Goal: Transaction & Acquisition: Purchase product/service

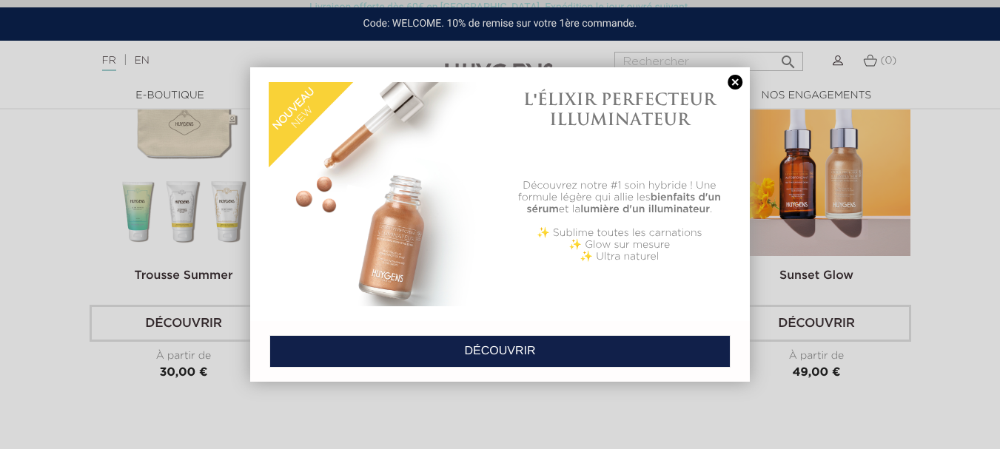
scroll to position [3389, 0]
click at [736, 86] on link at bounding box center [735, 83] width 21 height 16
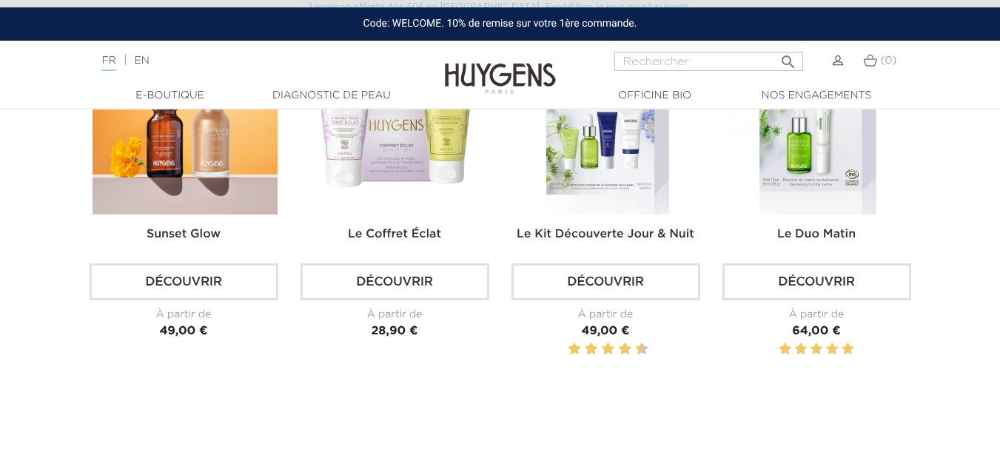
scroll to position [4390, 0]
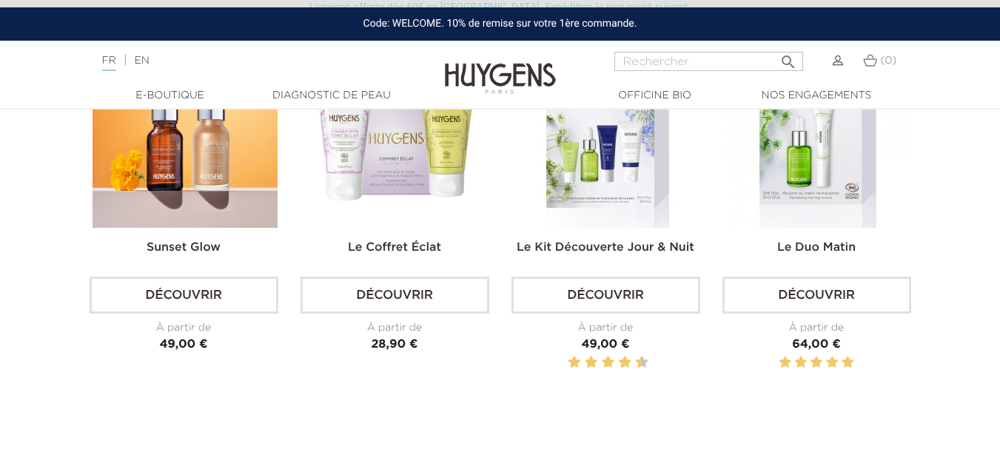
click at [620, 239] on h2 "Le Kit Découverte Jour & Nuit" at bounding box center [605, 254] width 189 height 30
click at [620, 245] on link "Le Kit Découverte Jour & Nuit" at bounding box center [606, 248] width 178 height 12
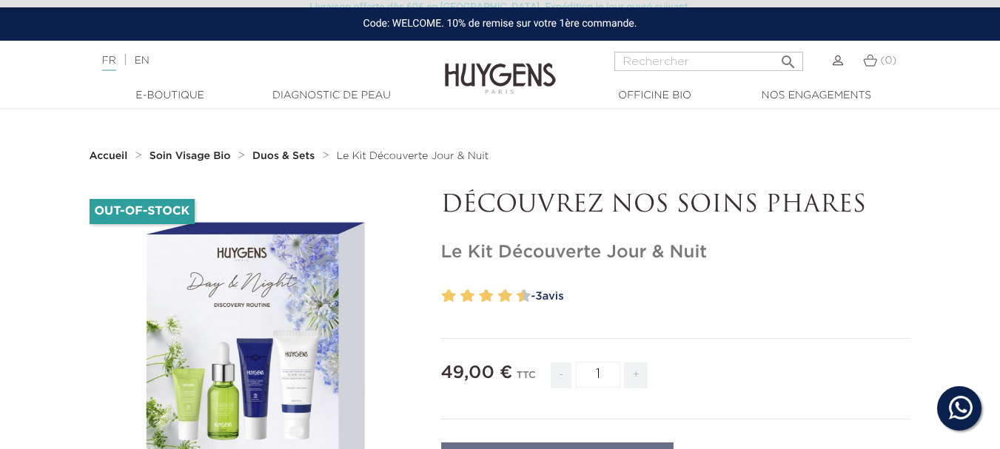
scroll to position [393, 0]
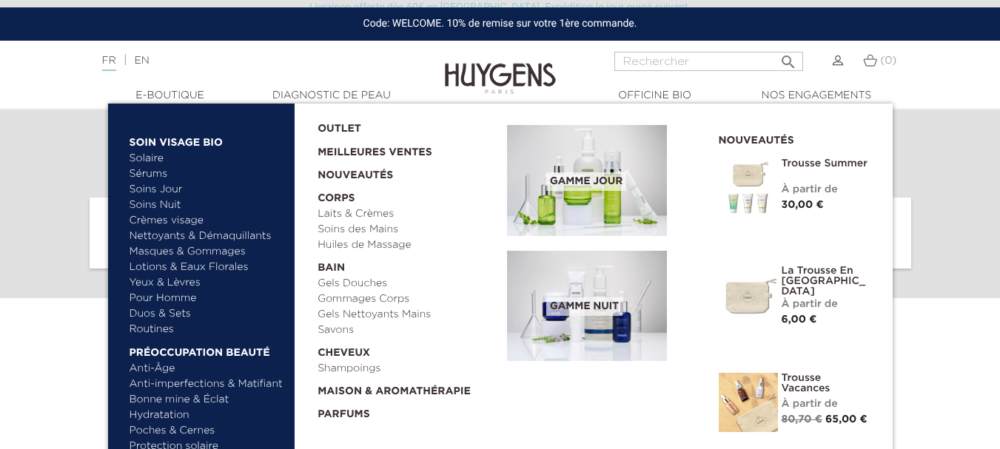
scroll to position [5598, 0]
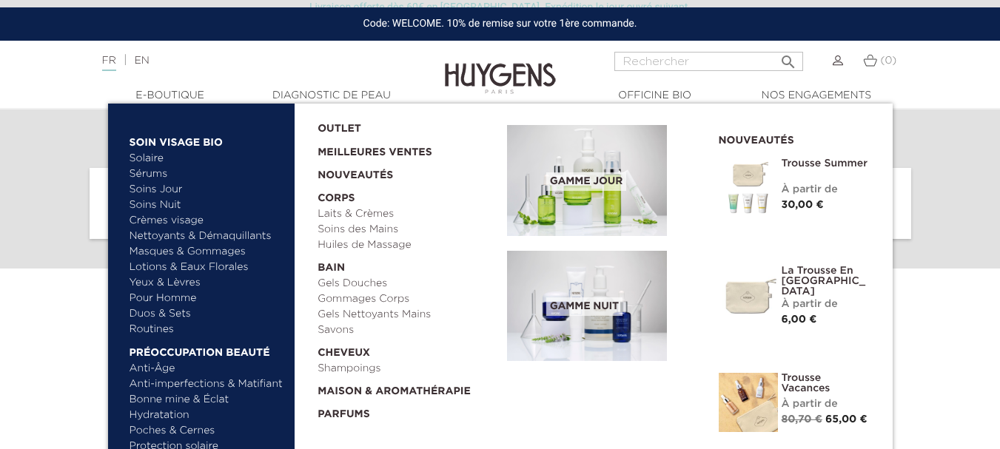
click at [186, 134] on link "  Soin Visage Bio" at bounding box center [207, 139] width 155 height 24
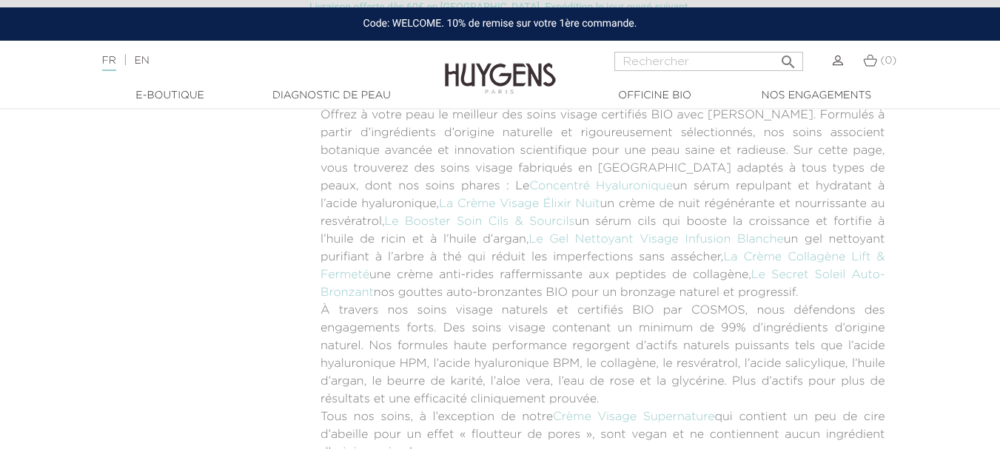
scroll to position [4492, 0]
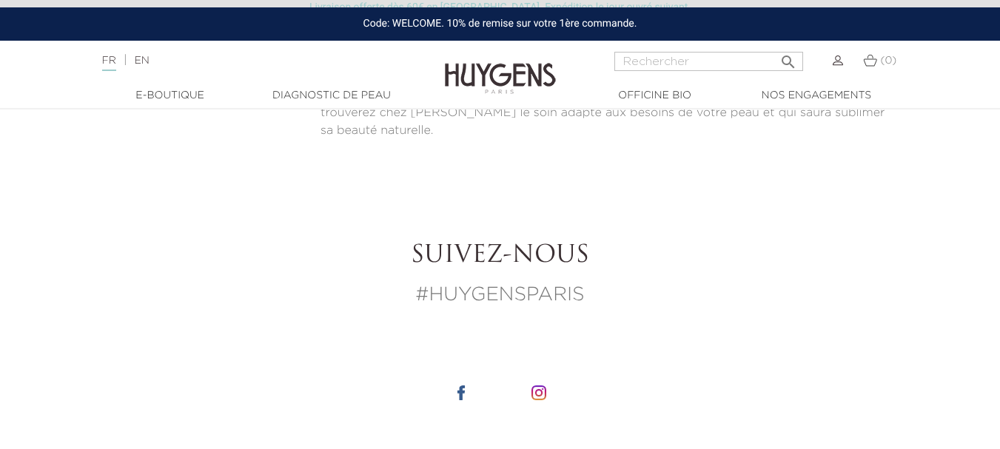
click at [707, 62] on input "Rechercher" at bounding box center [708, 61] width 189 height 19
type input "bronzant"
click at [775, 47] on button " Rechercher" at bounding box center [788, 57] width 27 height 20
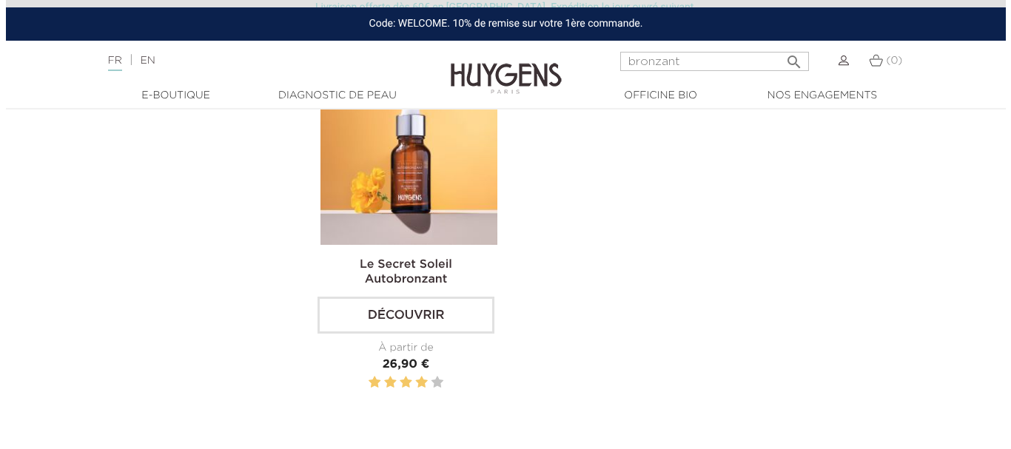
scroll to position [178, 0]
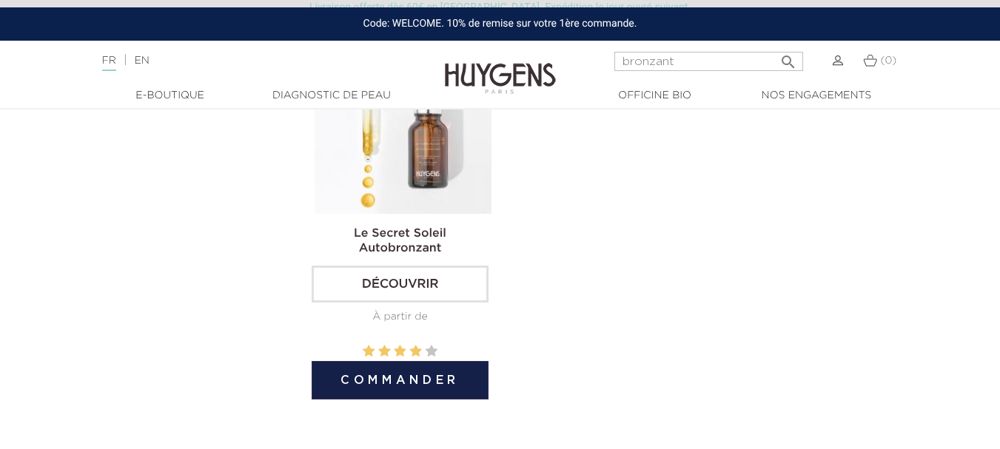
click at [423, 389] on button "Commander" at bounding box center [401, 380] width 178 height 38
click at [420, 205] on img at bounding box center [404, 125] width 178 height 178
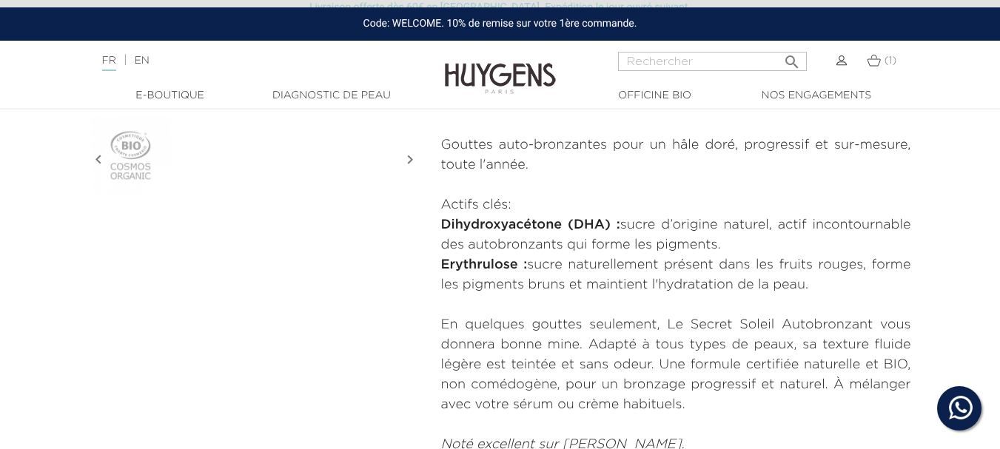
scroll to position [118, 0]
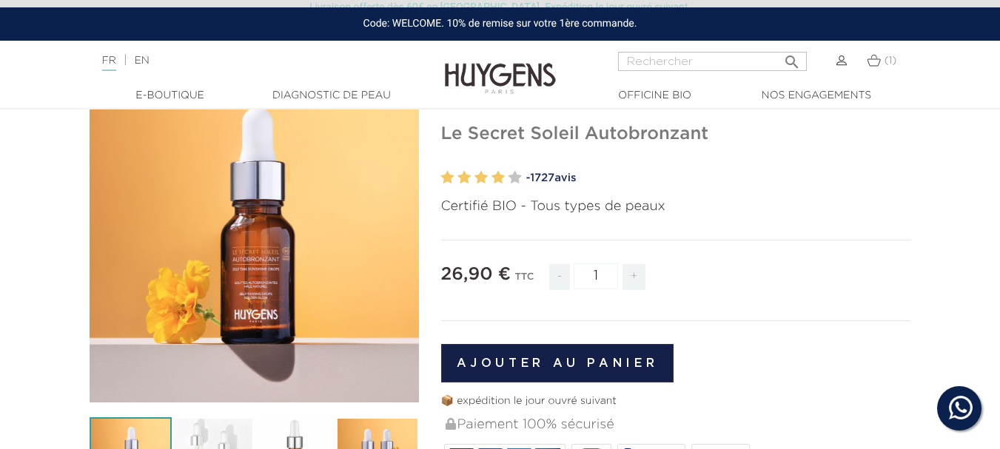
click at [638, 277] on span "+" at bounding box center [634, 277] width 24 height 26
type input "2"
click at [520, 374] on button "Ajouter au panier" at bounding box center [557, 363] width 233 height 38
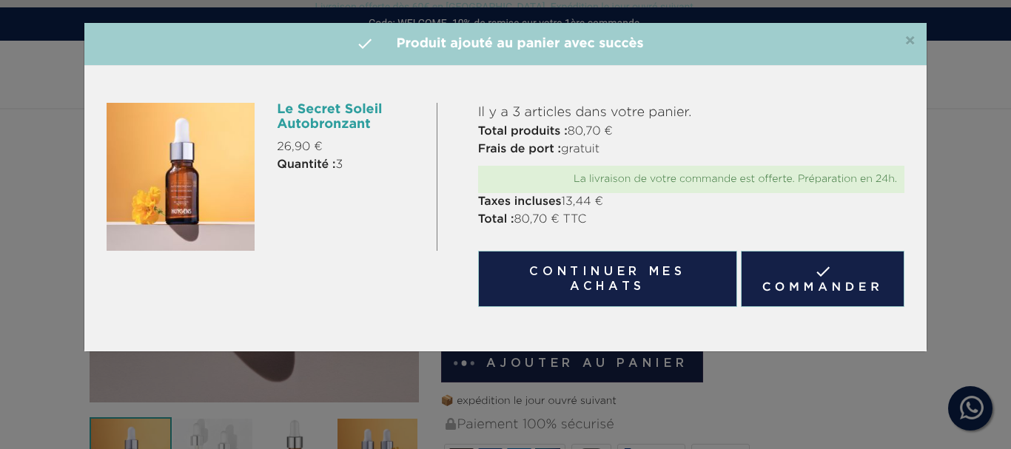
click at [914, 42] on span "×" at bounding box center [909, 42] width 11 height 18
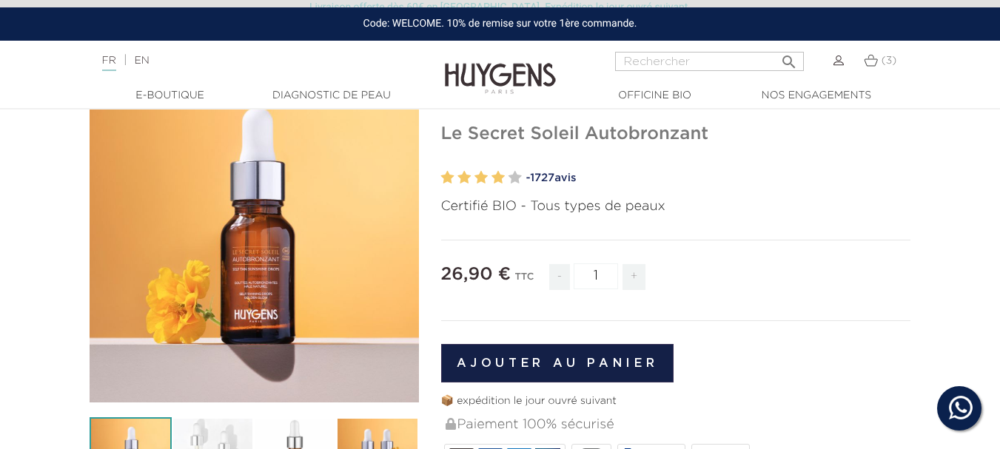
click at [871, 60] on img at bounding box center [871, 60] width 14 height 13
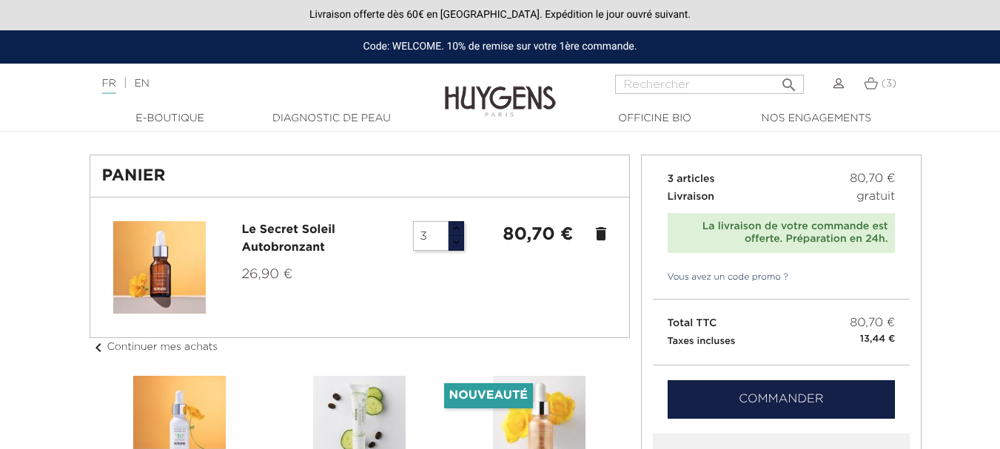
type input "2"
click at [457, 249] on button "button" at bounding box center [456, 243] width 16 height 16
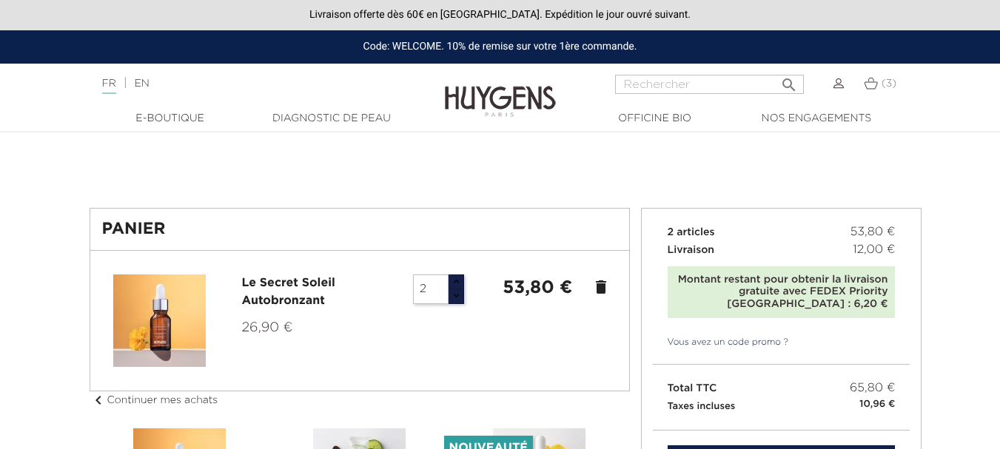
click at [665, 88] on input "Rechercher" at bounding box center [709, 84] width 189 height 19
type input "soleil"
click at [776, 70] on button " Rechercher" at bounding box center [789, 80] width 27 height 20
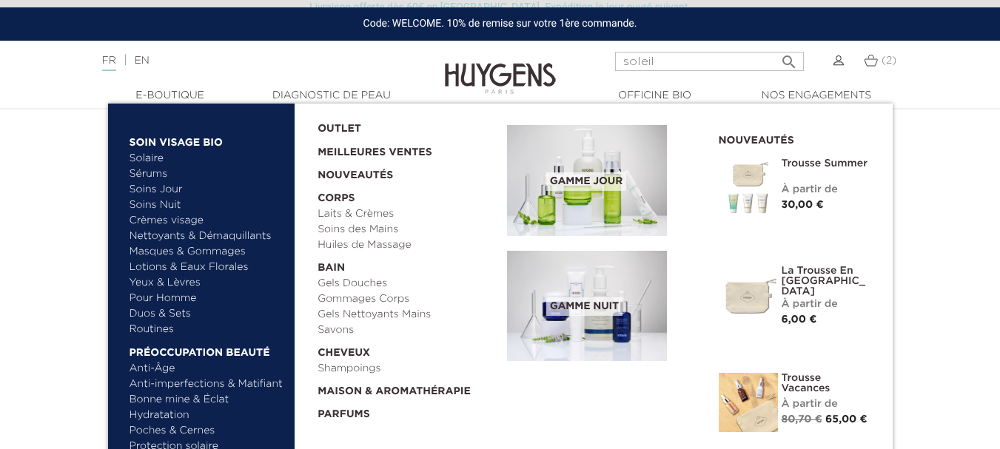
scroll to position [888, 0]
click at [195, 400] on link "Bonne mine & Éclat" at bounding box center [207, 400] width 155 height 16
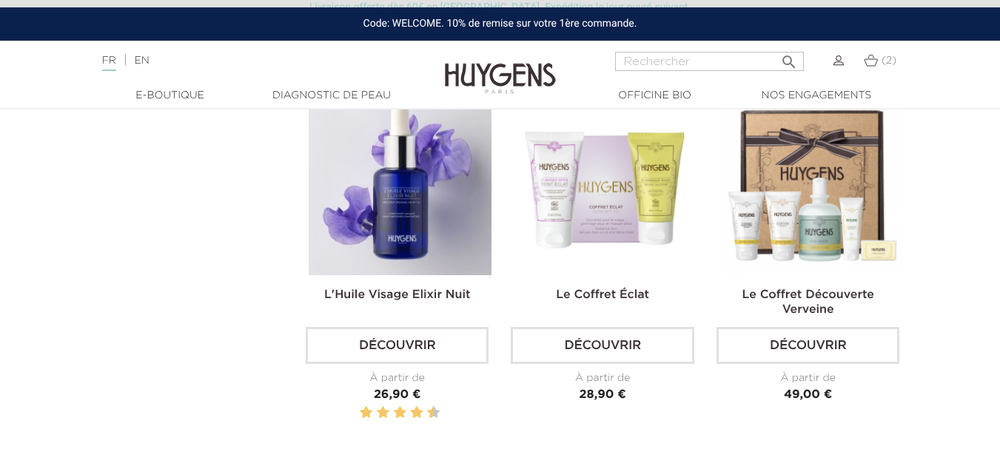
scroll to position [1238, 0]
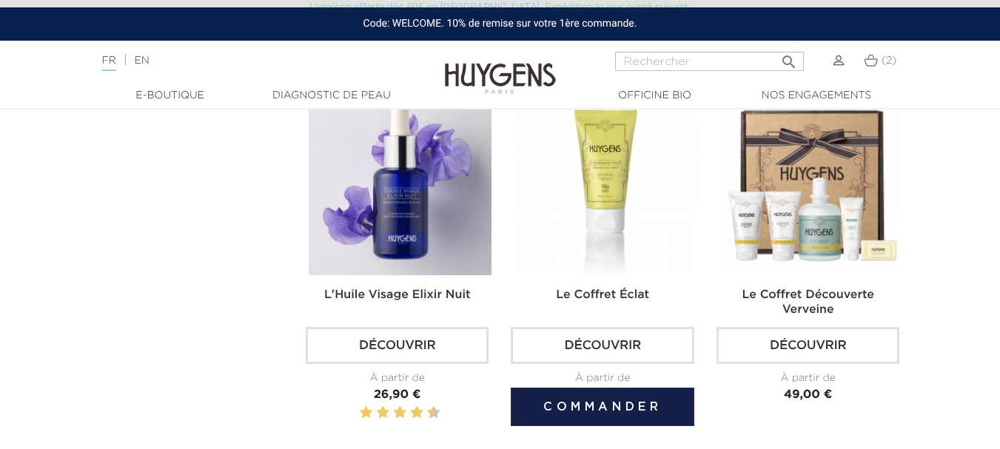
click at [605, 219] on img at bounding box center [605, 184] width 183 height 183
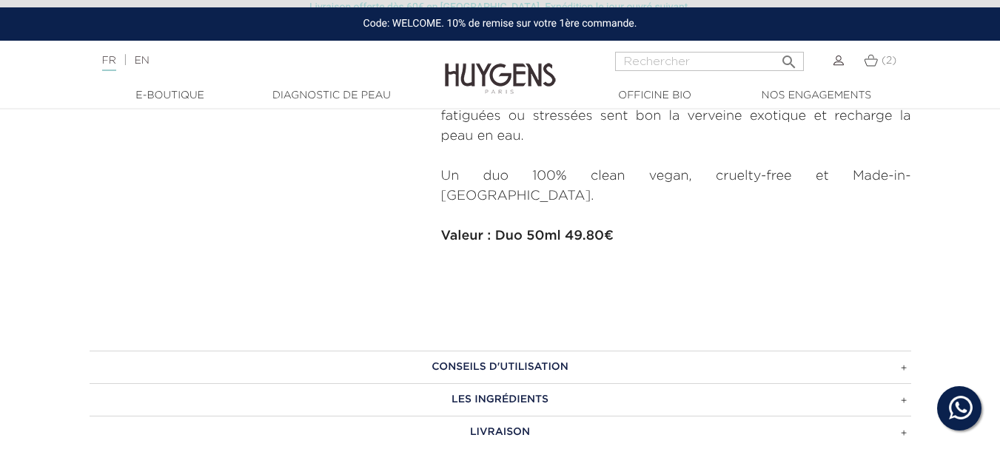
scroll to position [393, 0]
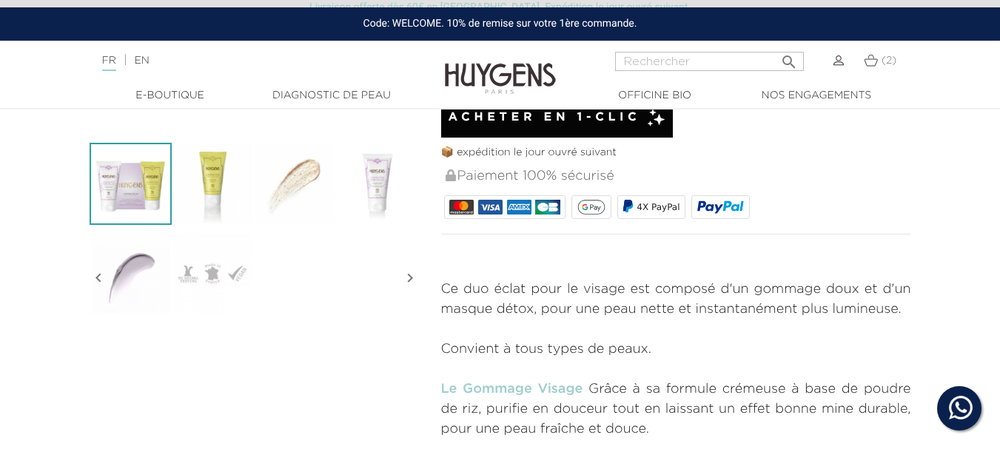
click at [736, 64] on input "Rechercher" at bounding box center [709, 61] width 189 height 19
type input "coffret"
click at [776, 47] on button " Rechercher" at bounding box center [789, 57] width 27 height 20
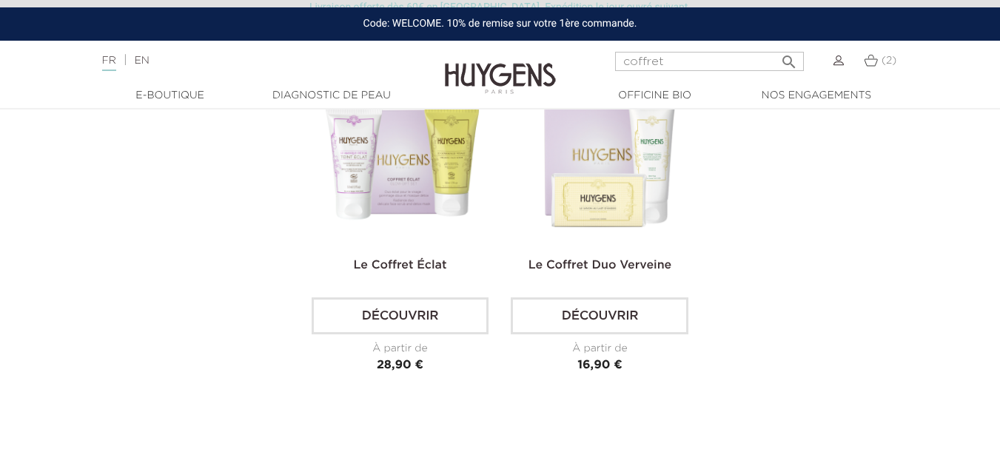
scroll to position [533, 0]
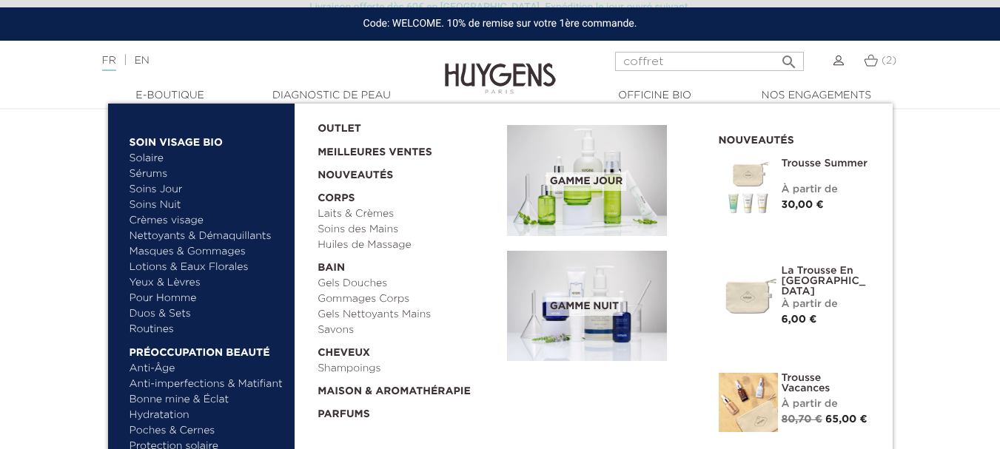
click at [152, 309] on link "Duos & Sets" at bounding box center [207, 314] width 155 height 16
click at [155, 170] on link "Sérums" at bounding box center [207, 175] width 155 height 16
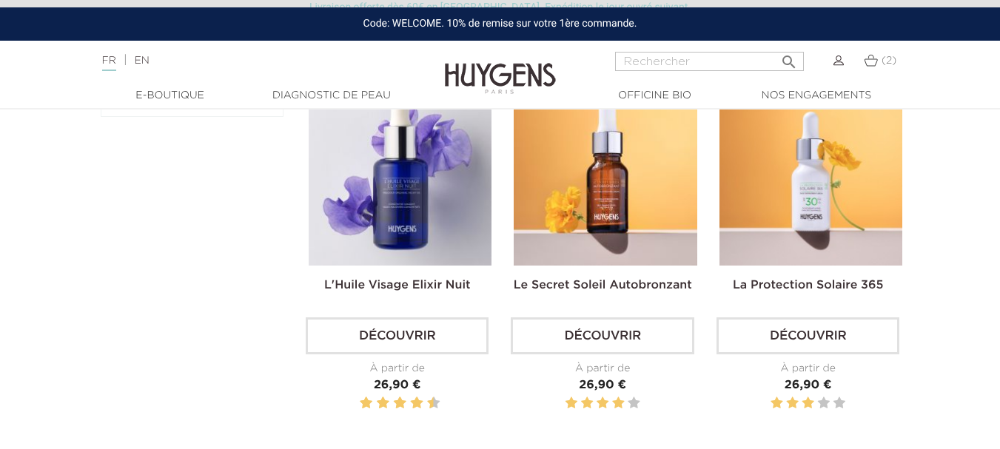
scroll to position [807, 0]
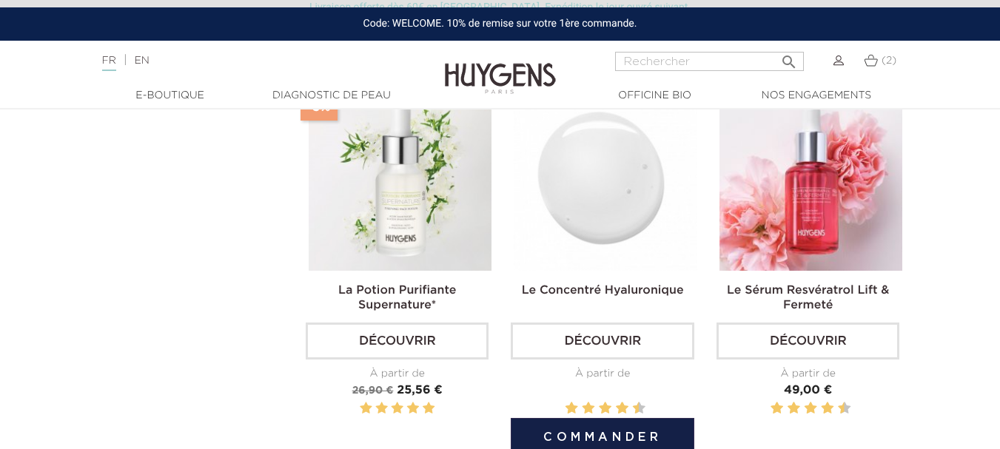
click at [568, 172] on img at bounding box center [605, 179] width 183 height 183
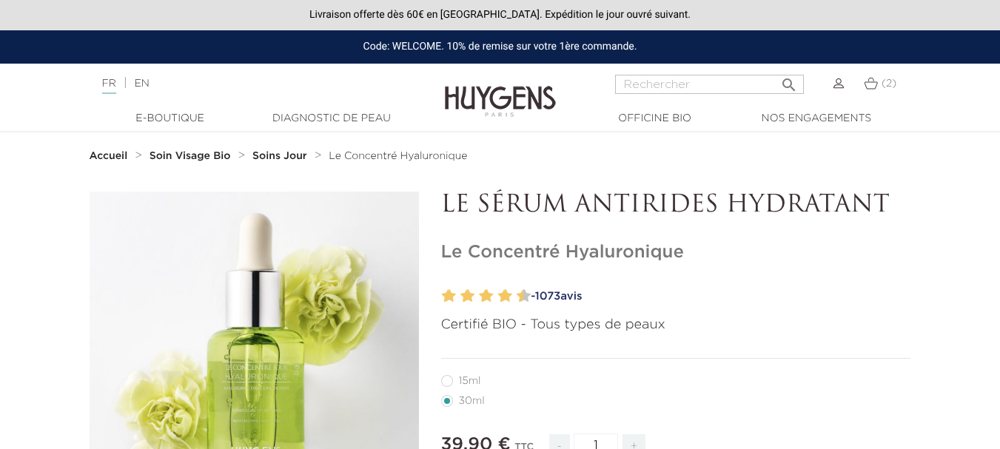
click at [448, 383] on label12"] "15ml" at bounding box center [470, 381] width 58 height 12
radio input "true"
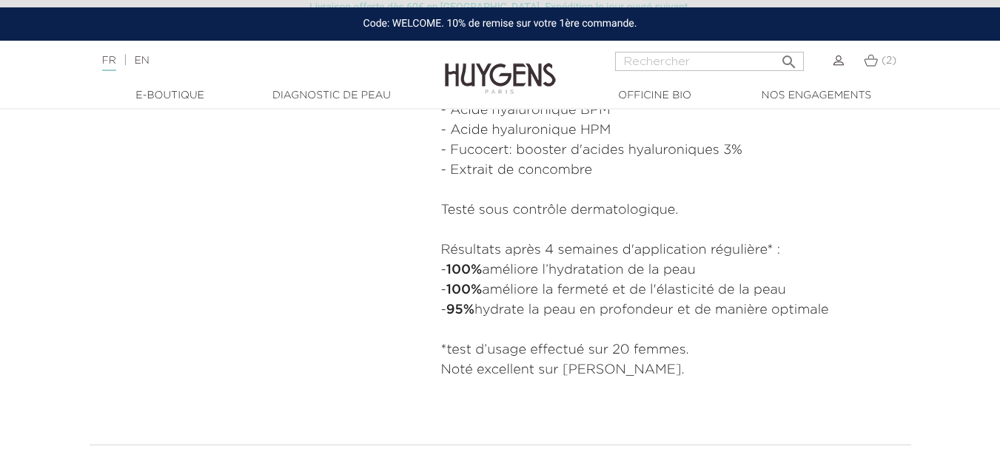
scroll to position [393, 0]
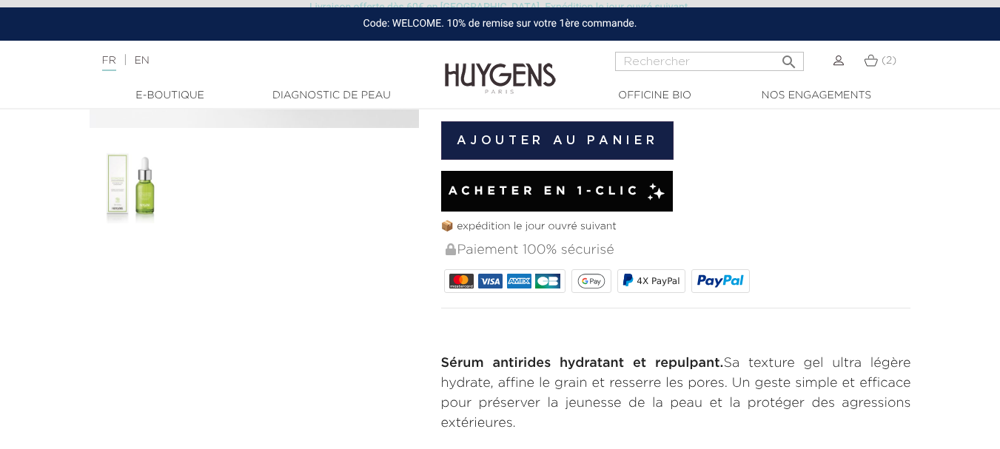
radio input "true"
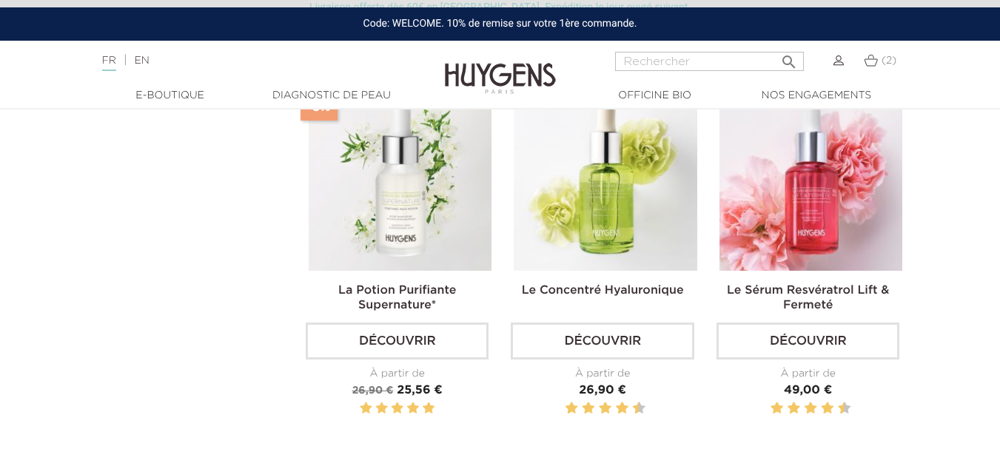
scroll to position [414, 0]
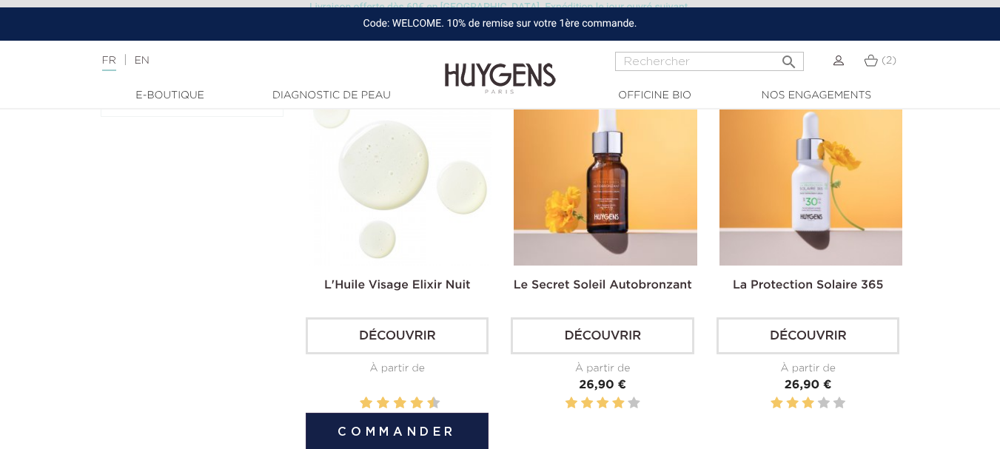
click at [437, 240] on img at bounding box center [400, 174] width 183 height 183
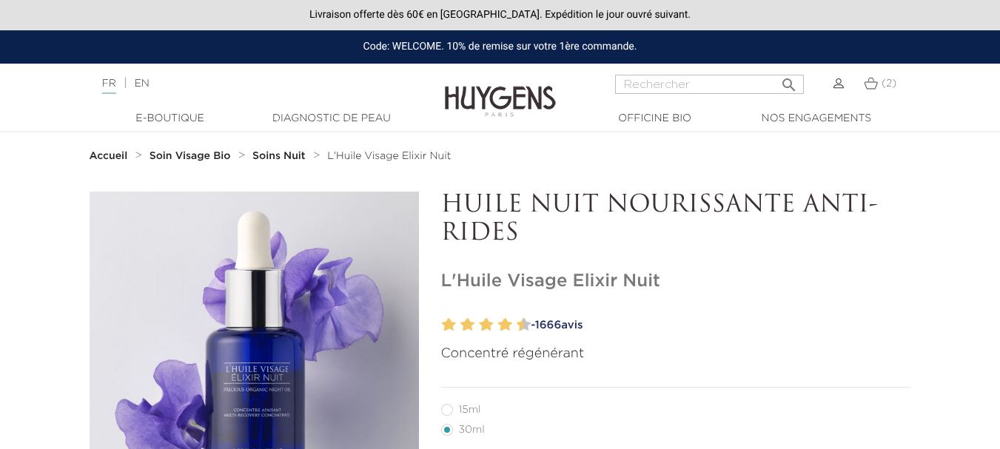
click at [448, 414] on label12"] "15ml" at bounding box center [470, 410] width 58 height 12
radio input "true"
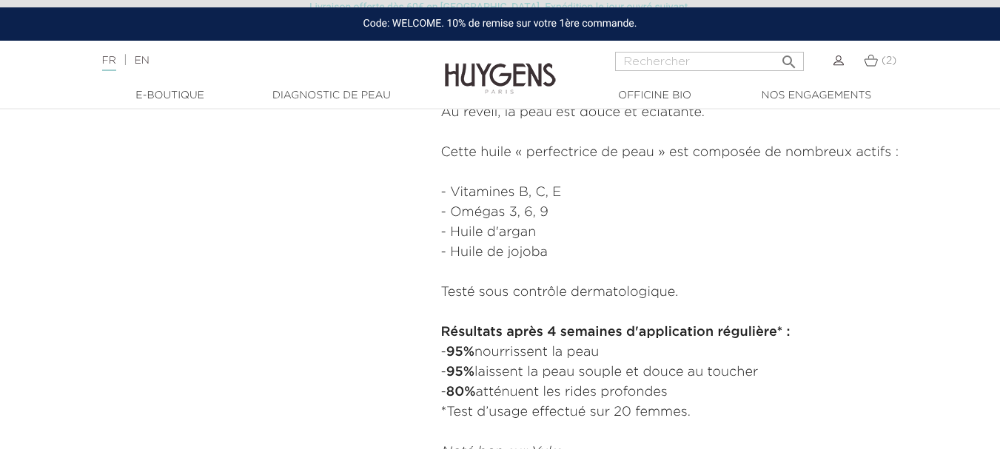
scroll to position [393, 0]
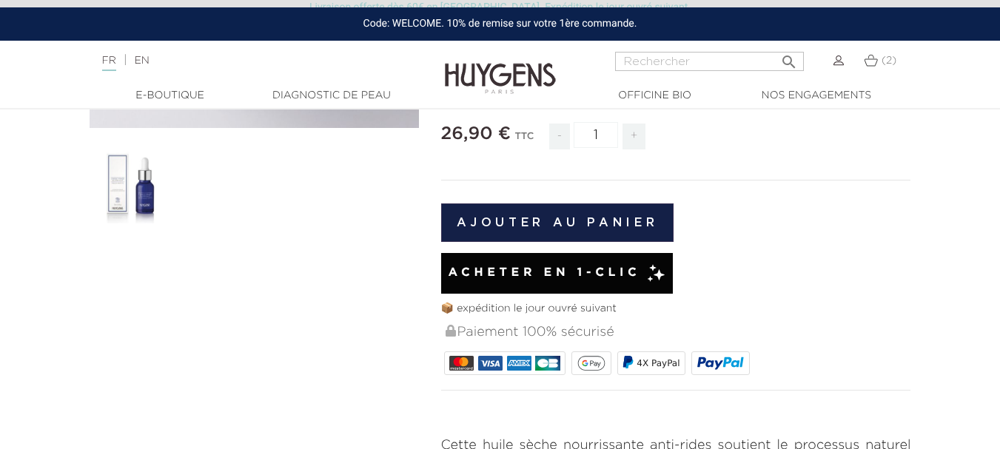
click at [528, 220] on button "Ajouter au panier" at bounding box center [557, 223] width 233 height 38
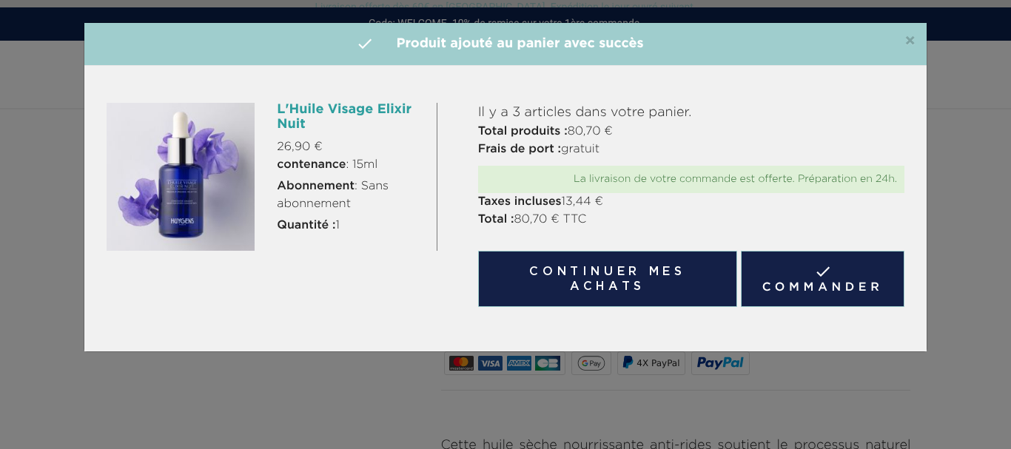
click at [56, 313] on div "×  Produit ajouté au panier avec succès L'Huile Visage Elixir Nuit 26,90 € con…" at bounding box center [505, 224] width 1011 height 449
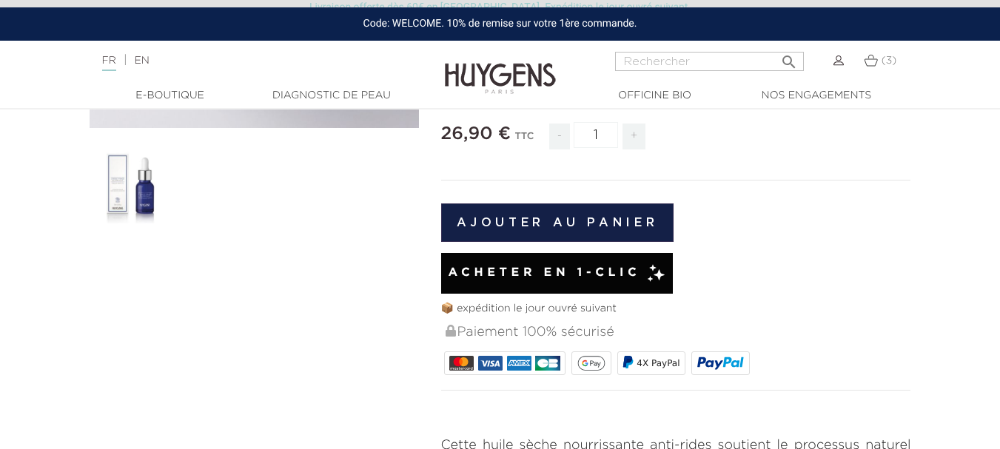
click at [880, 63] on link "(3)" at bounding box center [880, 61] width 33 height 12
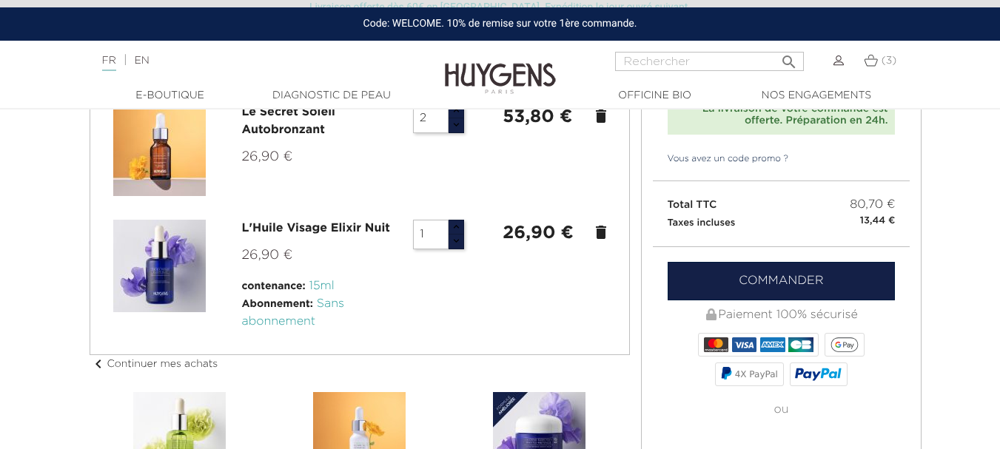
scroll to position [178, 0]
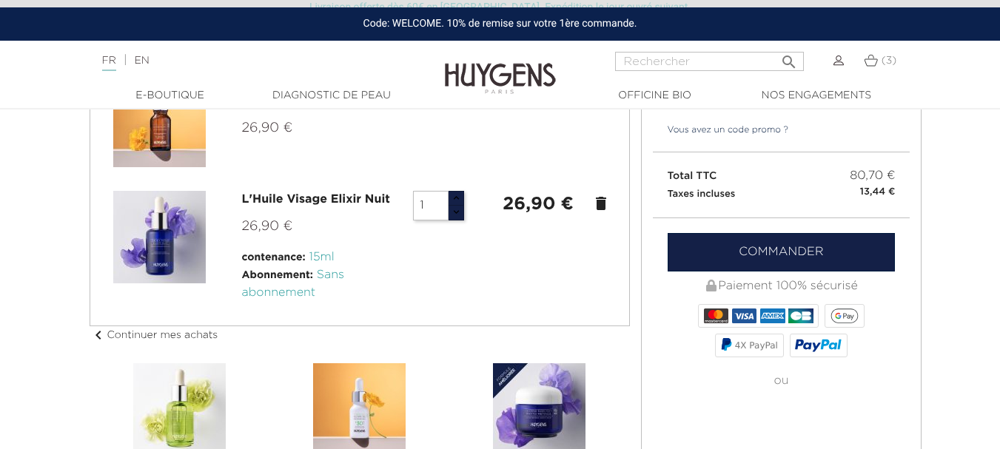
click at [776, 252] on link "Commander" at bounding box center [782, 252] width 228 height 38
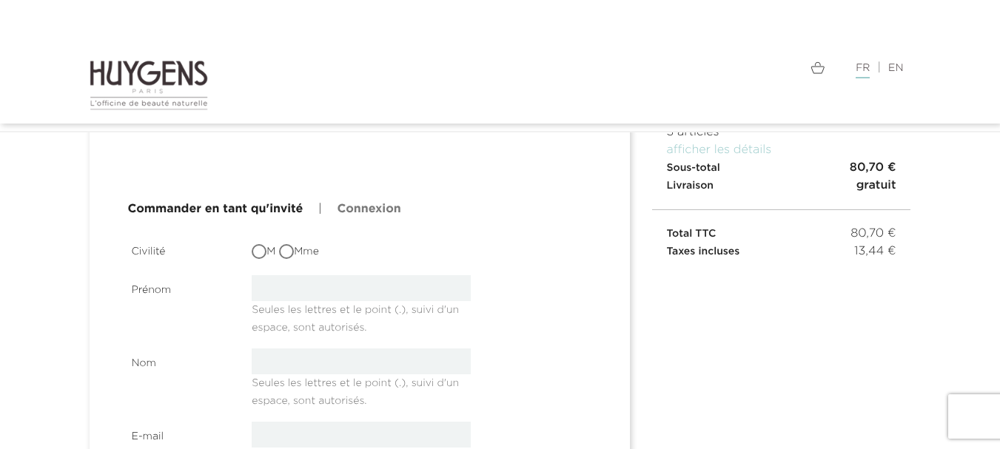
scroll to position [148, 0]
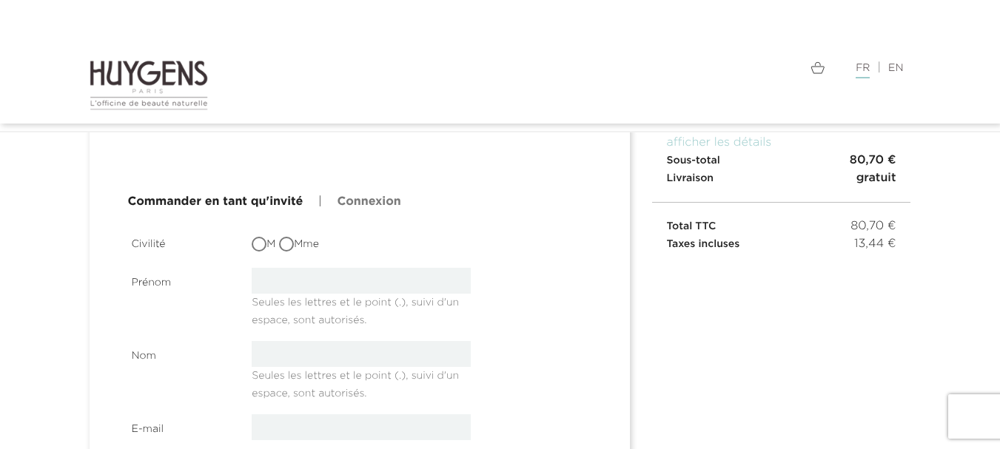
click at [289, 245] on input "Mme" at bounding box center [287, 245] width 15 height 15
radio input "true"
click at [295, 278] on input "text" at bounding box center [361, 281] width 219 height 26
type input "[PERSON_NAME]"
click at [289, 346] on input "text" at bounding box center [361, 354] width 219 height 26
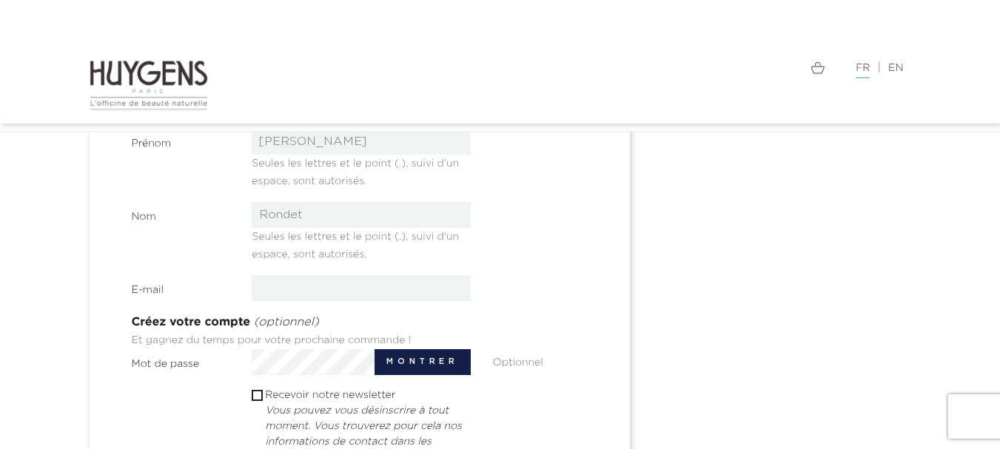
scroll to position [296, 0]
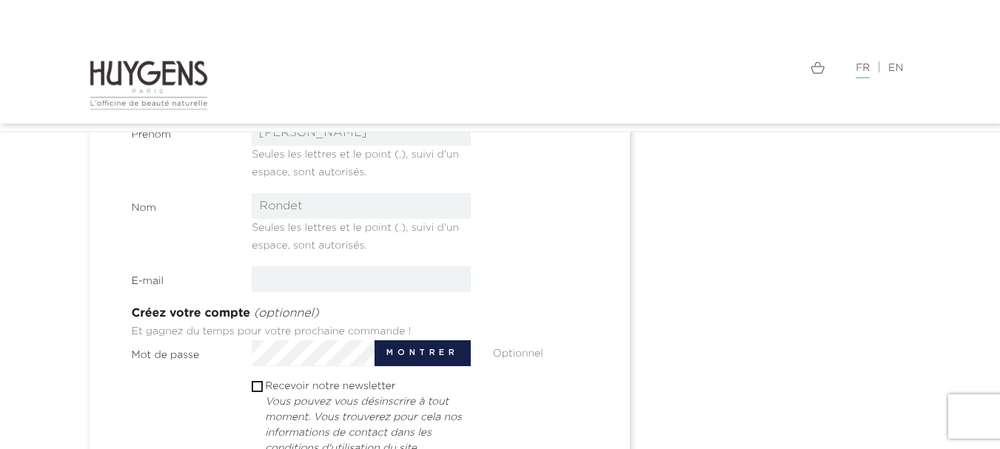
type input "Rondet"
click at [416, 269] on input "email" at bounding box center [361, 279] width 219 height 26
type input "zarazirm@yahoo.fr"
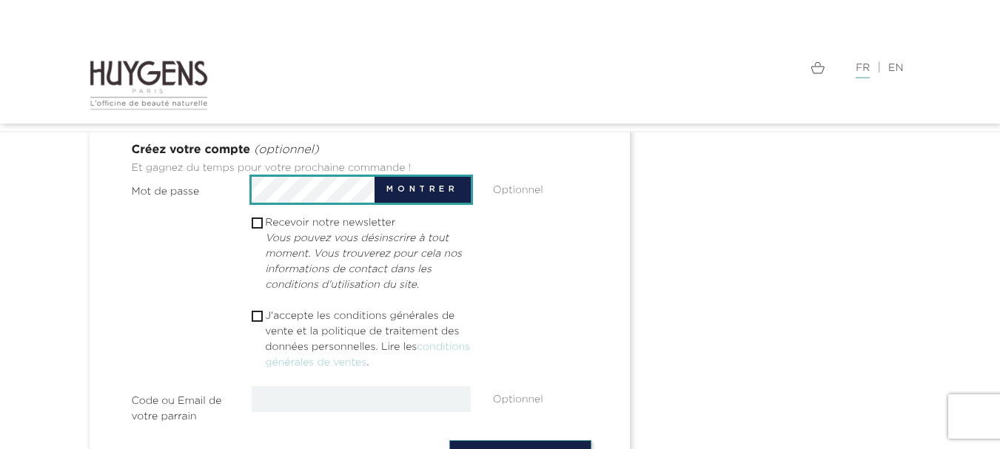
scroll to position [474, 0]
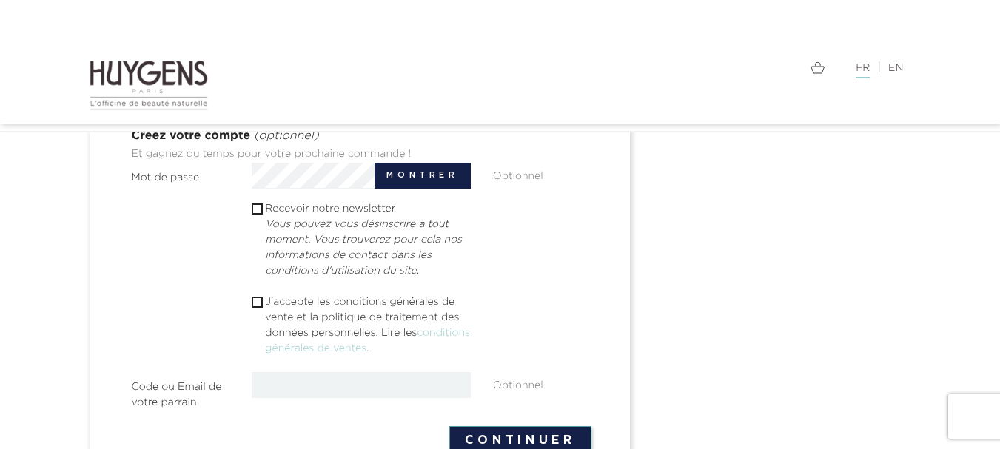
click at [258, 299] on input "checkbox" at bounding box center [257, 302] width 10 height 10
checkbox input "true"
click at [354, 386] on input "text" at bounding box center [361, 385] width 219 height 26
type input "WELCOME"
click at [511, 434] on form "Civilité M Mme Prénom Mélissa Seules les lettres et le point (.), suivi d'un es…" at bounding box center [362, 179] width 460 height 551
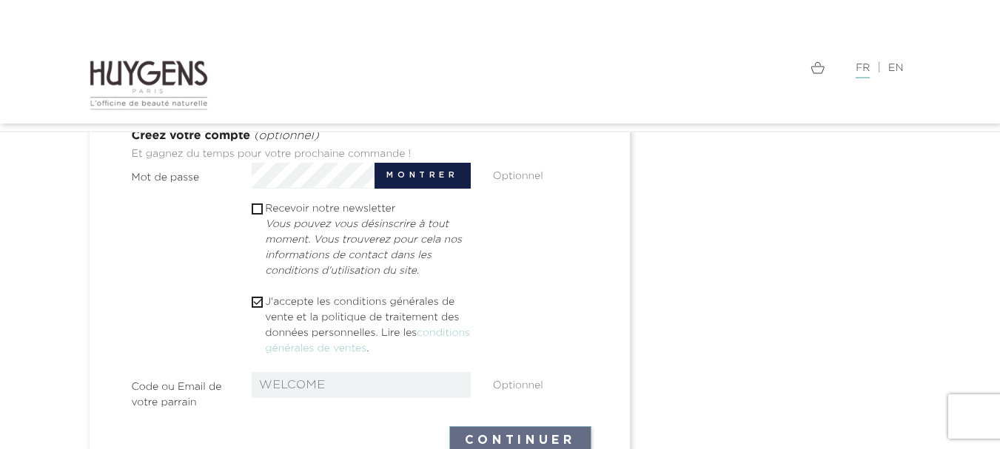
drag, startPoint x: 359, startPoint y: 372, endPoint x: 161, endPoint y: 400, distance: 200.3
click at [161, 400] on div "Code ou Email de votre parrain WELCOME Optionnel" at bounding box center [362, 393] width 482 height 42
click at [559, 446] on button "Continuer" at bounding box center [520, 440] width 142 height 28
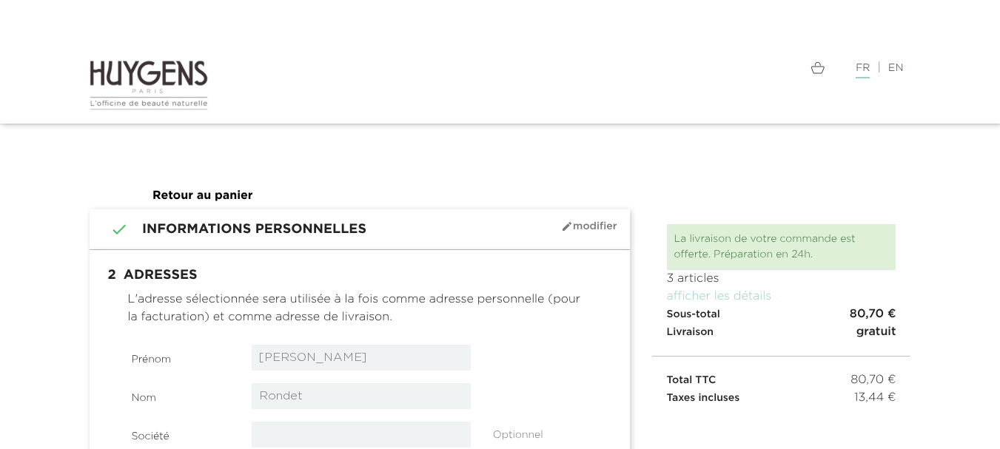
select select "8"
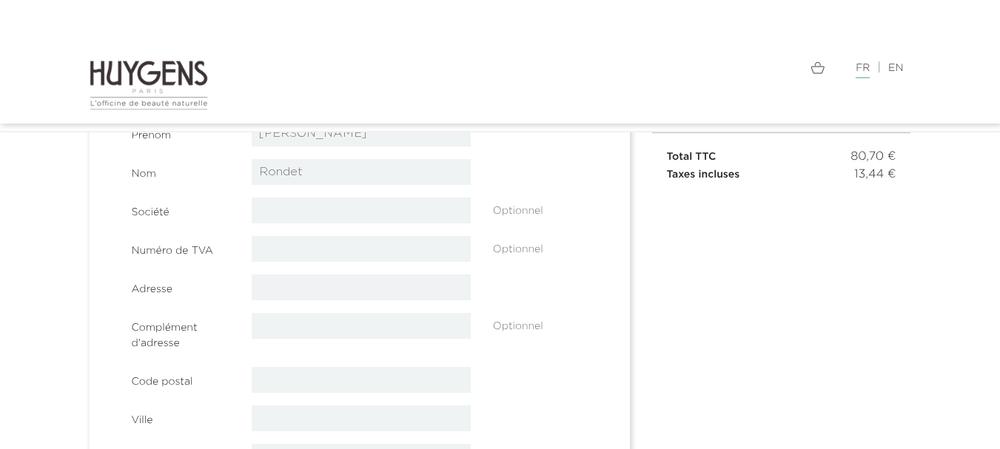
scroll to position [237, 0]
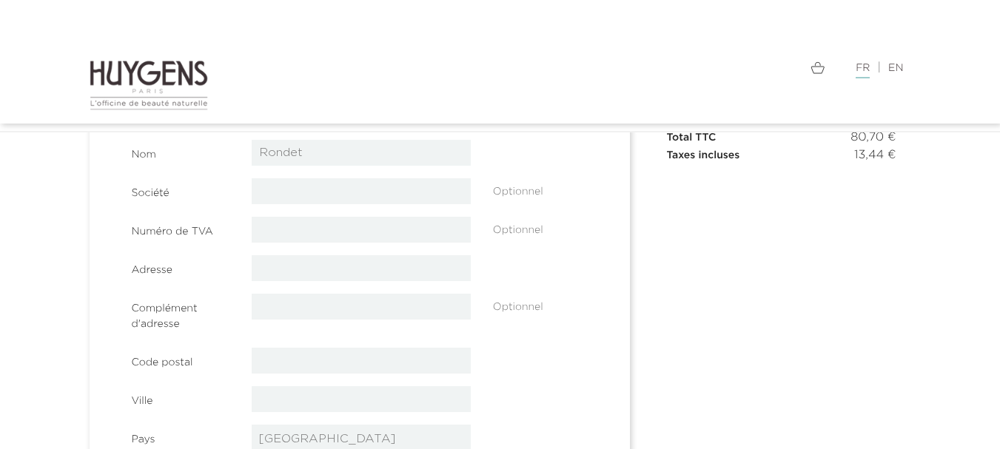
click at [425, 266] on input "text" at bounding box center [361, 268] width 219 height 26
type input "[STREET_ADDRESS]"
click at [306, 367] on input "text" at bounding box center [361, 361] width 219 height 26
type input "51000"
click at [304, 408] on input "text" at bounding box center [361, 399] width 219 height 26
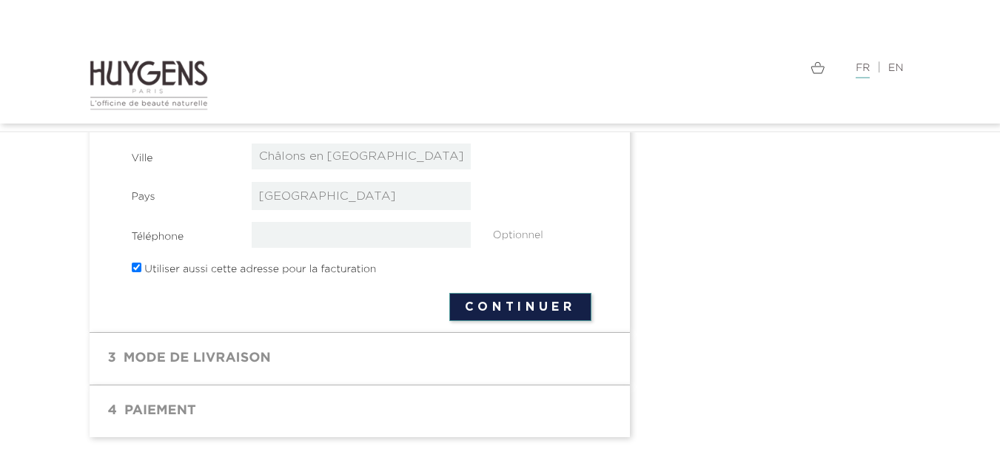
scroll to position [503, 0]
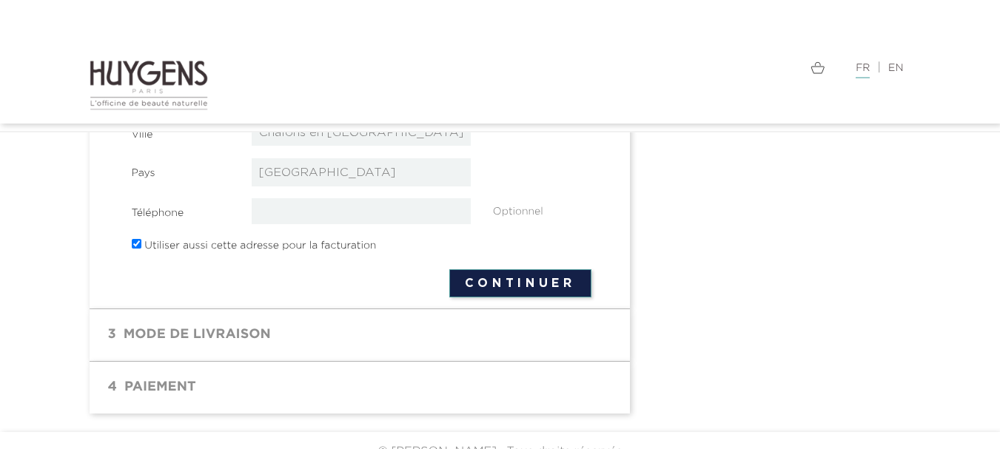
type input "Châlons en [GEOGRAPHIC_DATA]"
click at [552, 293] on button "Continuer" at bounding box center [520, 283] width 142 height 28
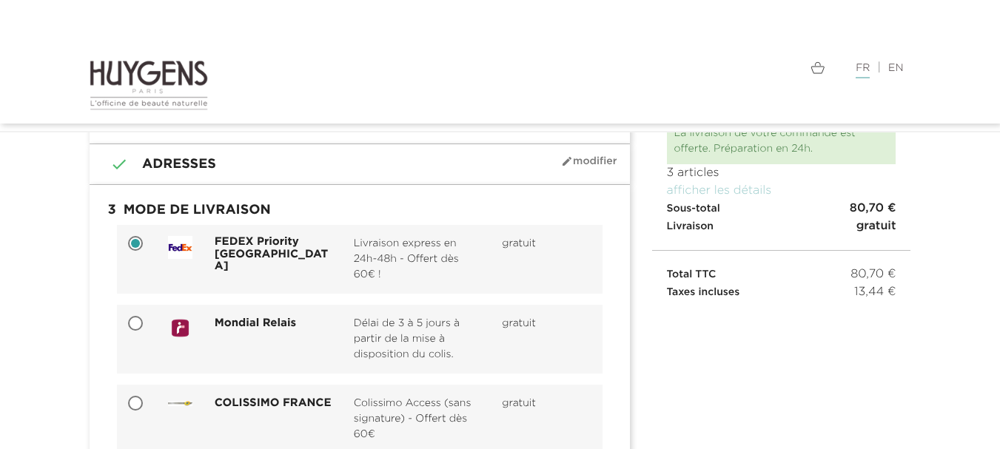
scroll to position [118, 0]
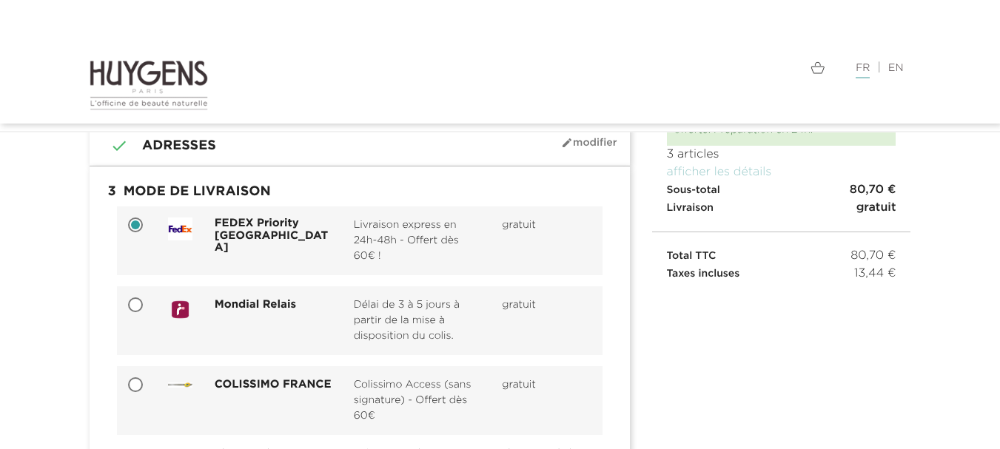
click at [132, 306] on input "Mondial Relais Délai de 3 à 5 jours à partir de la mise à disposition du colis.…" at bounding box center [137, 306] width 15 height 15
radio input "true"
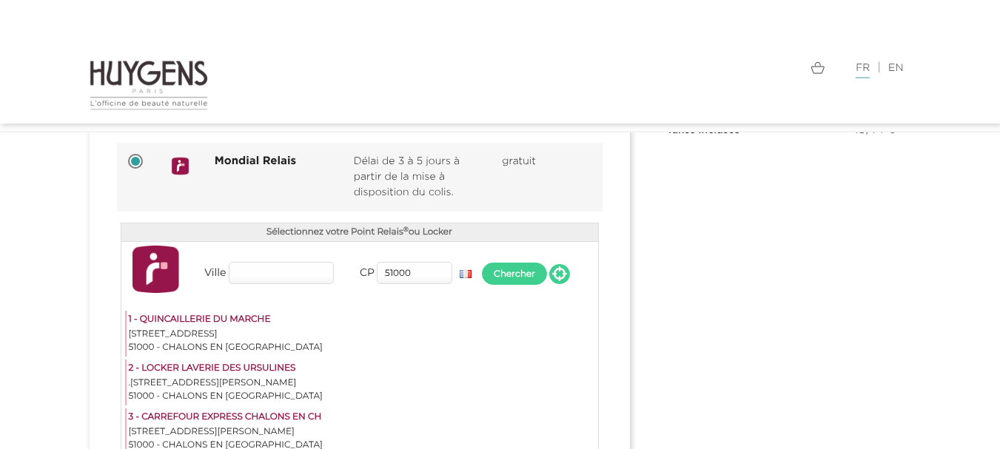
scroll to position [266, 0]
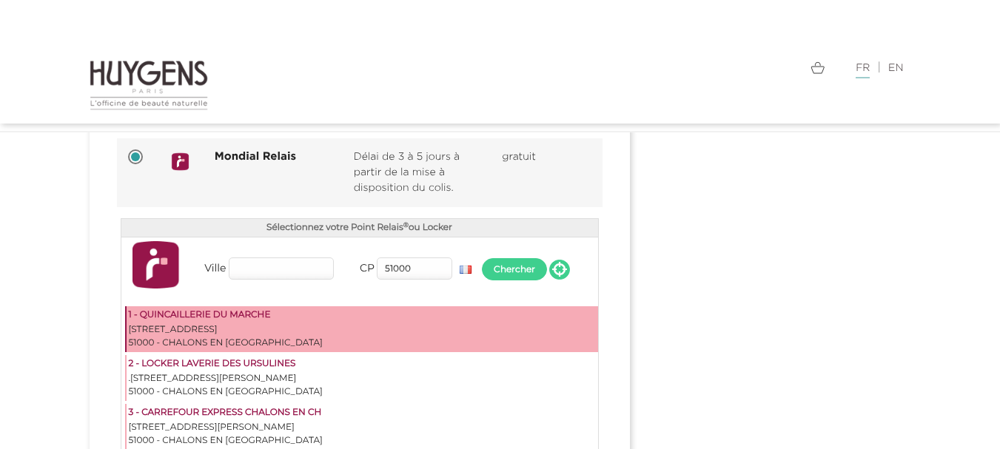
click at [289, 332] on div "[STREET_ADDRESS]" at bounding box center [362, 329] width 467 height 13
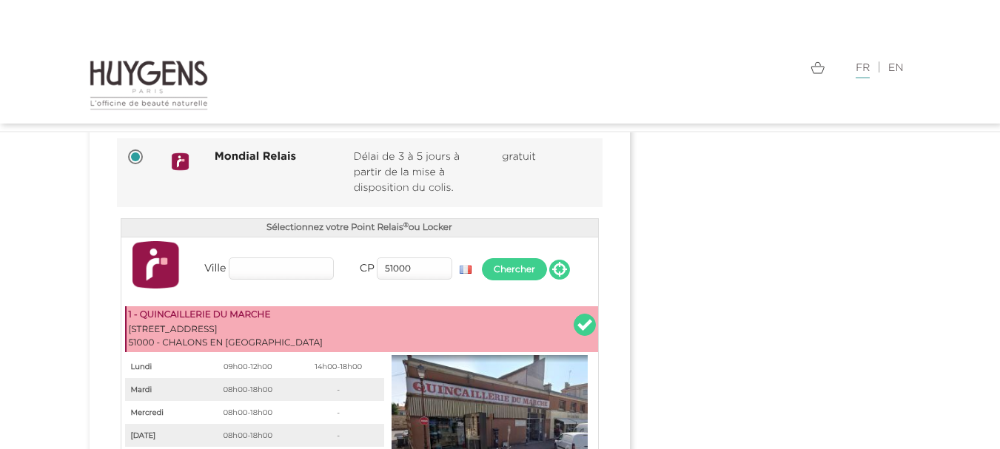
scroll to position [659, 0]
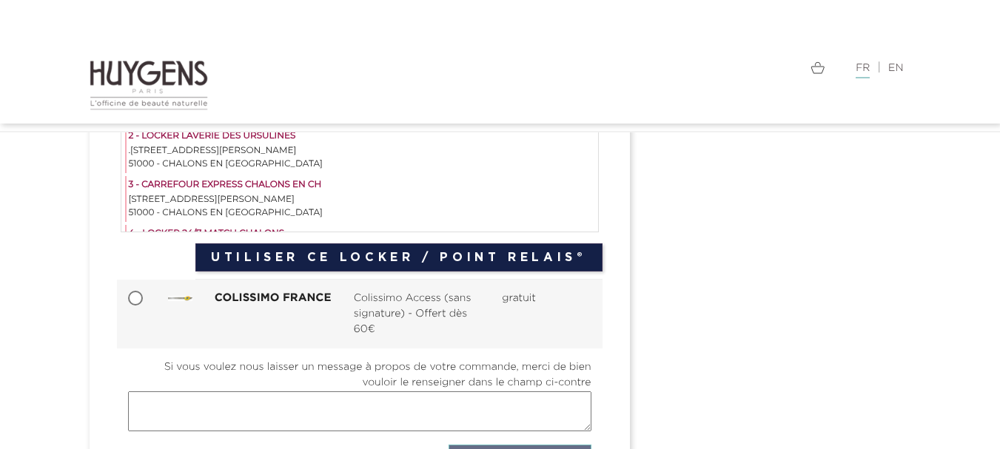
click at [458, 260] on button "Utiliser ce Locker / Point Relais®" at bounding box center [398, 257] width 406 height 28
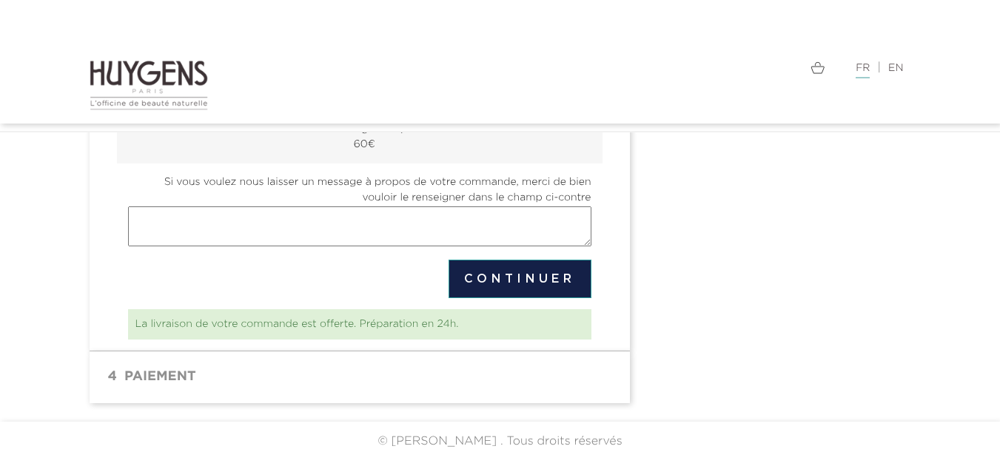
scroll to position [500, 0]
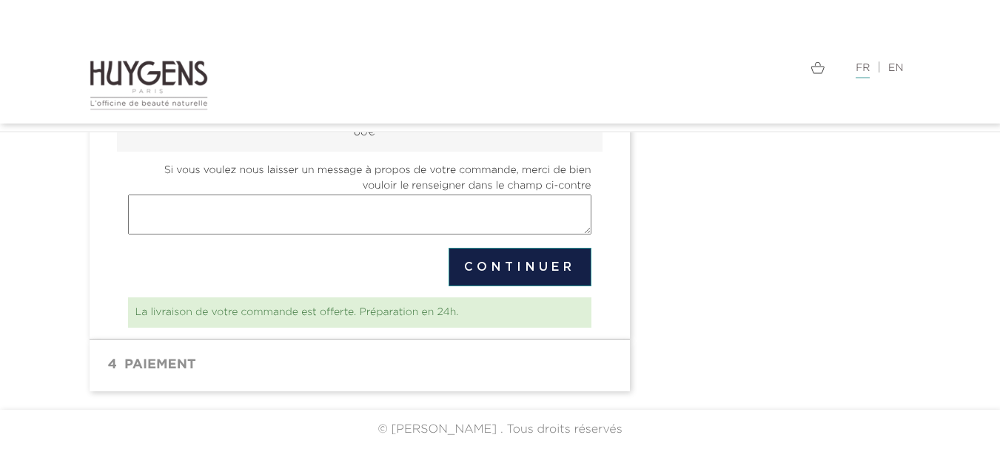
click at [525, 263] on button "Continuer" at bounding box center [519, 267] width 143 height 38
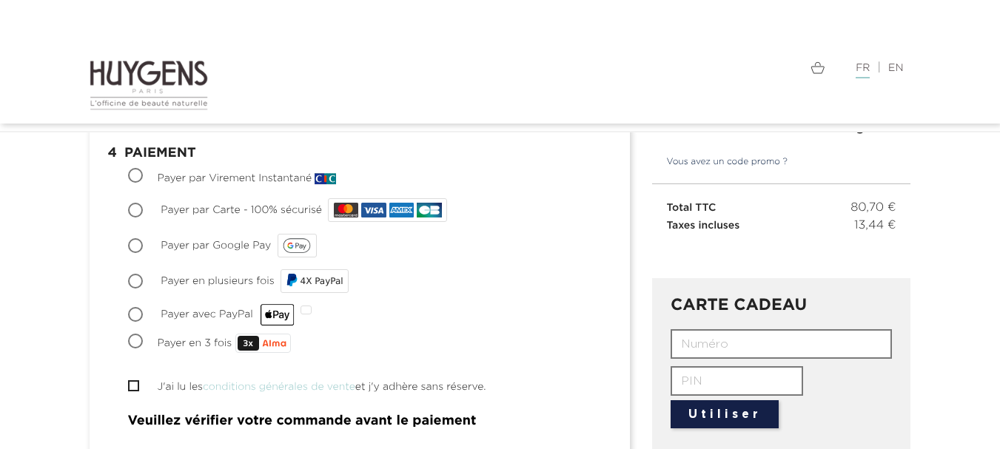
scroll to position [207, 0]
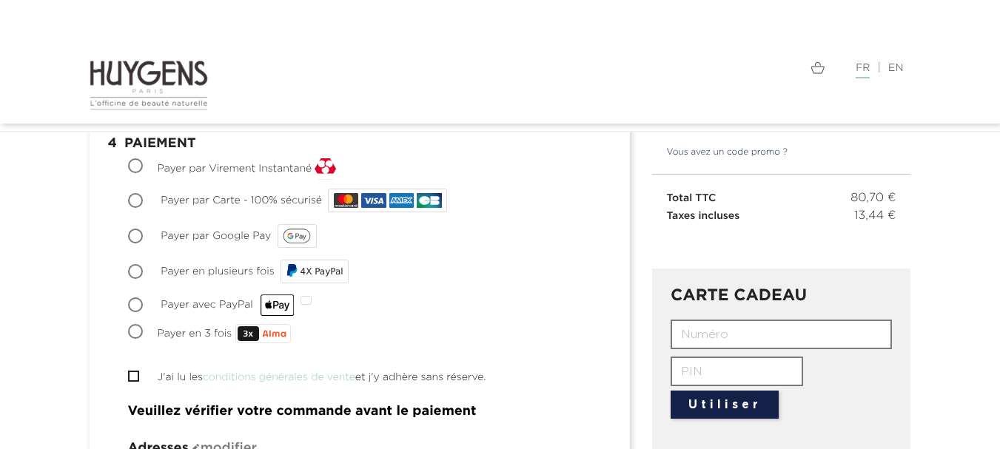
click at [134, 201] on input "Payer par Carte - 100% sécurisé" at bounding box center [137, 202] width 15 height 15
radio input "true"
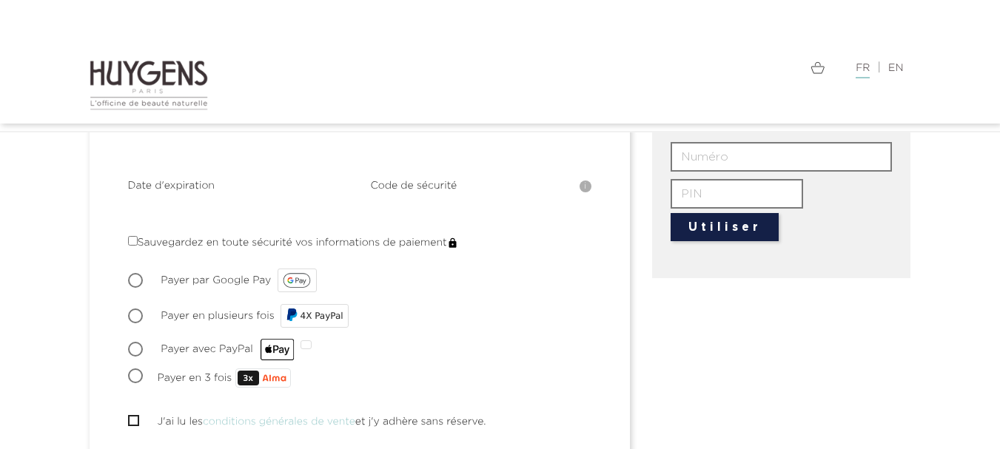
scroll to position [0, 0]
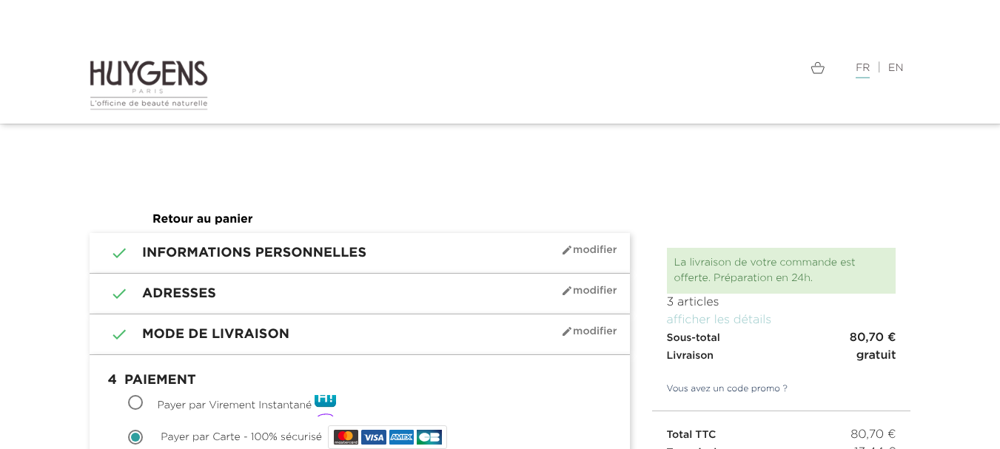
click at [761, 394] on link "Vous avez un code promo ?" at bounding box center [720, 389] width 136 height 13
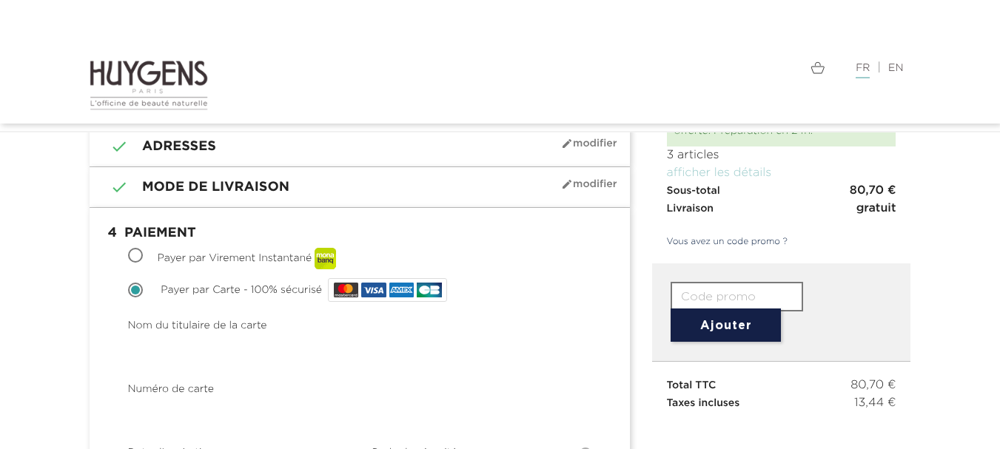
scroll to position [118, 0]
click at [760, 285] on input "text" at bounding box center [736, 296] width 132 height 30
type input "WELCOME"
click at [747, 326] on button "Ajouter" at bounding box center [725, 324] width 110 height 33
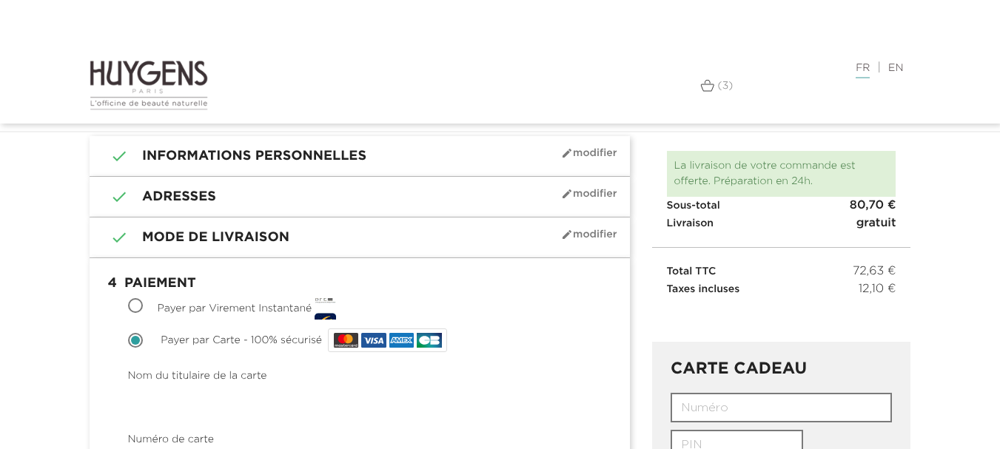
scroll to position [460, 0]
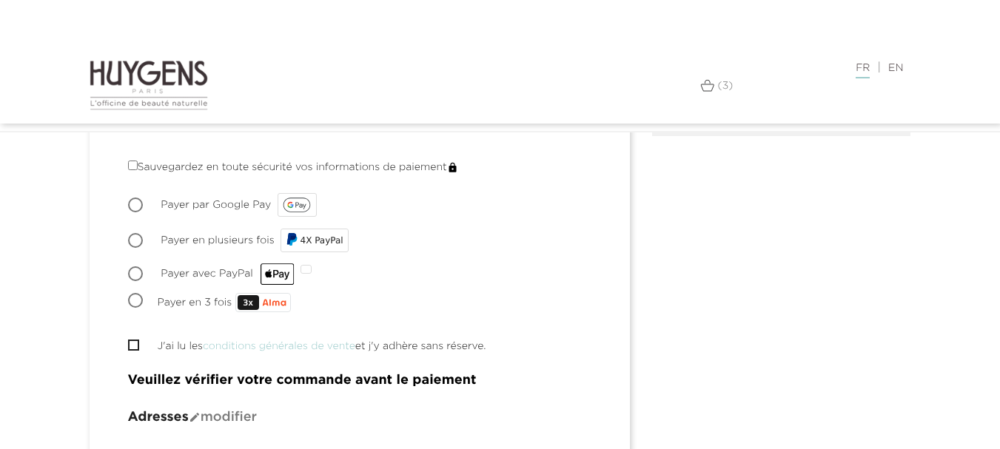
click at [137, 347] on input "J'ai lu les conditions générales de vente et j'y adhère sans réserve." at bounding box center [133, 345] width 10 height 10
checkbox input "true"
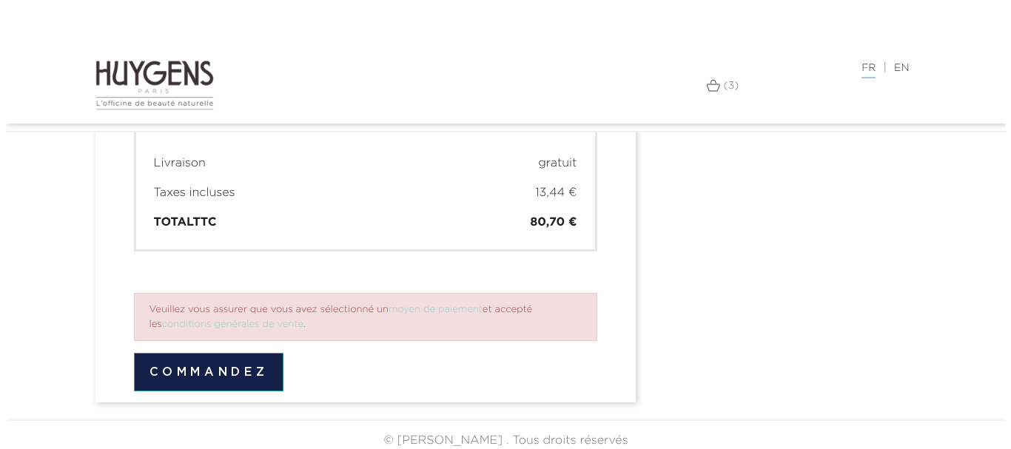
scroll to position [1303, 0]
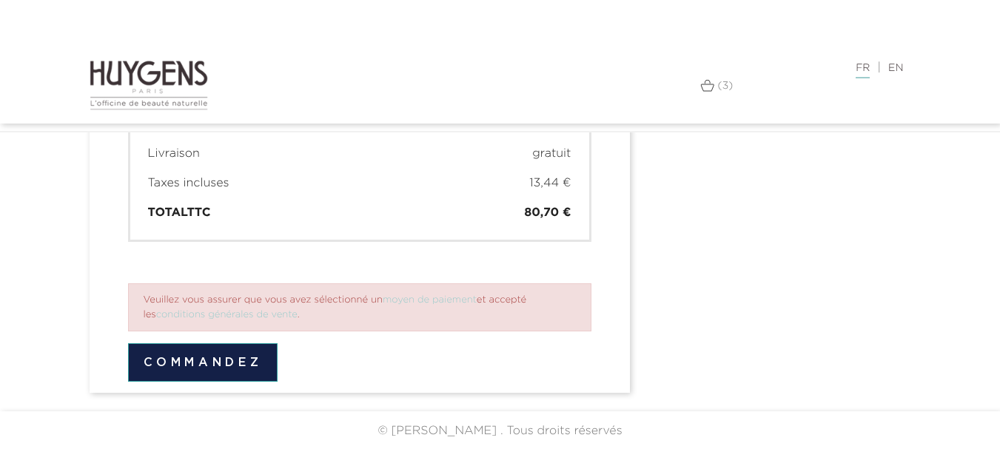
click at [275, 363] on button "Commandez" at bounding box center [203, 362] width 150 height 38
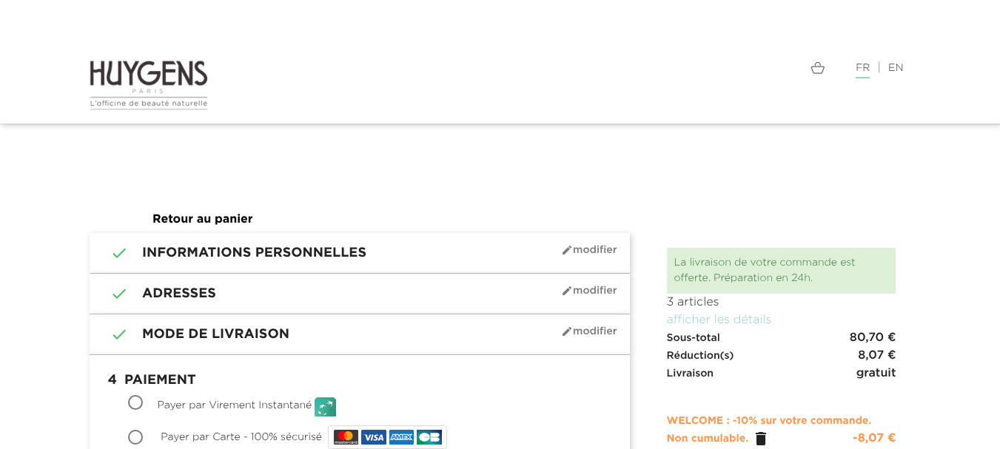
scroll to position [1066, 0]
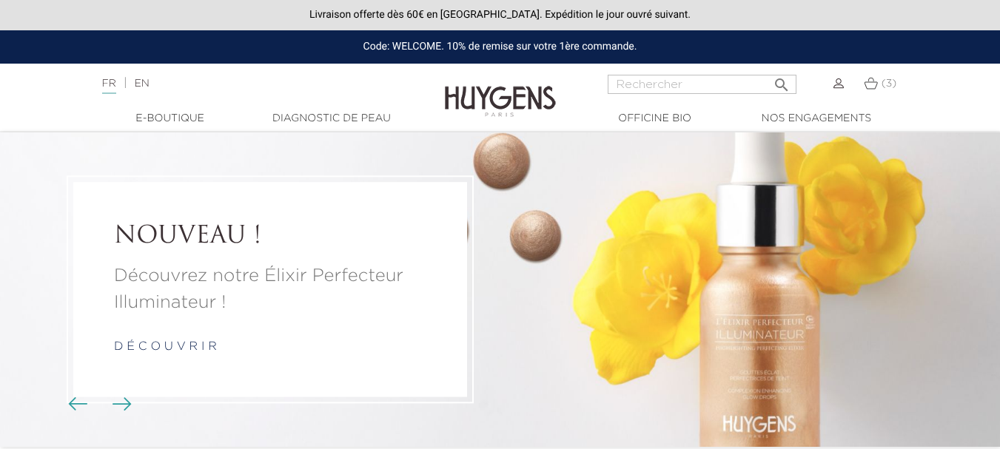
click at [833, 85] on img at bounding box center [838, 83] width 10 height 10
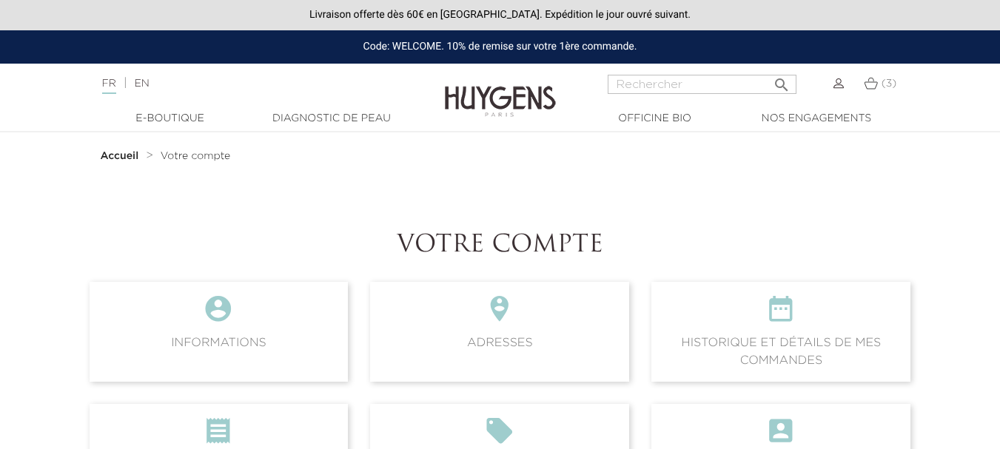
click at [867, 323] on icon "" at bounding box center [780, 314] width 235 height 40
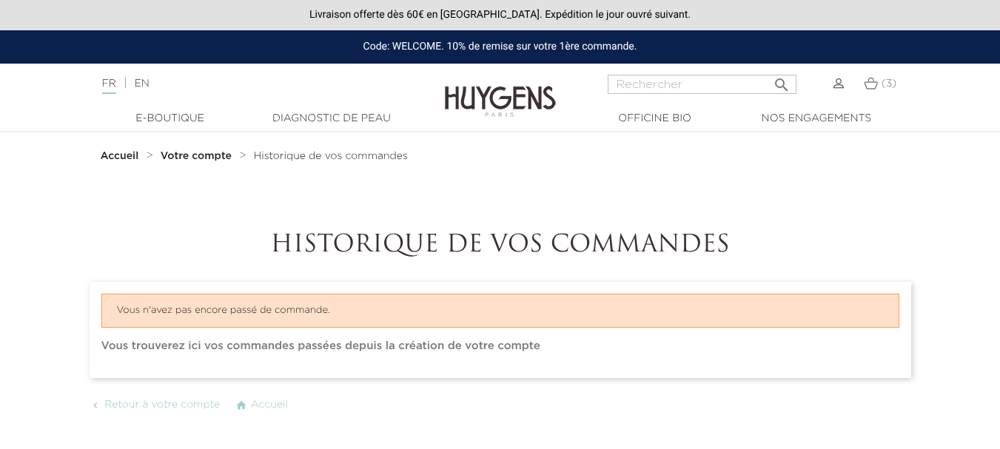
click at [870, 83] on img at bounding box center [871, 83] width 14 height 13
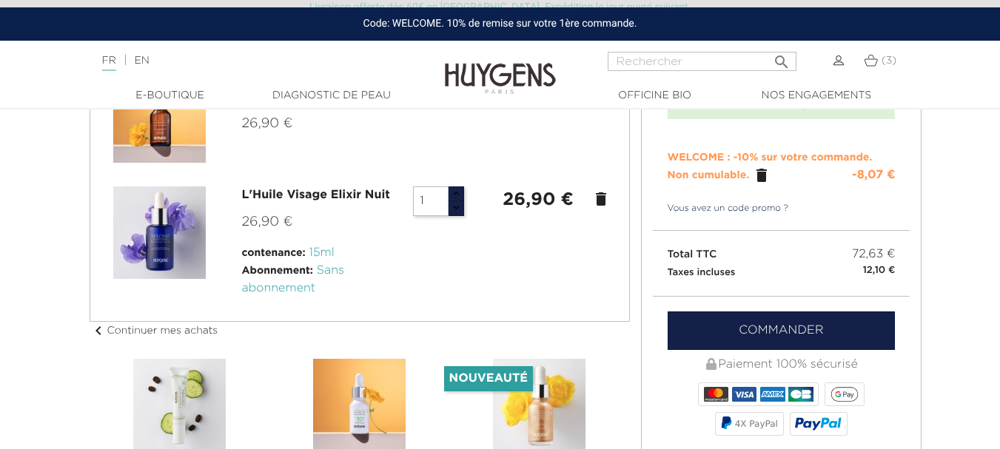
scroll to position [207, 0]
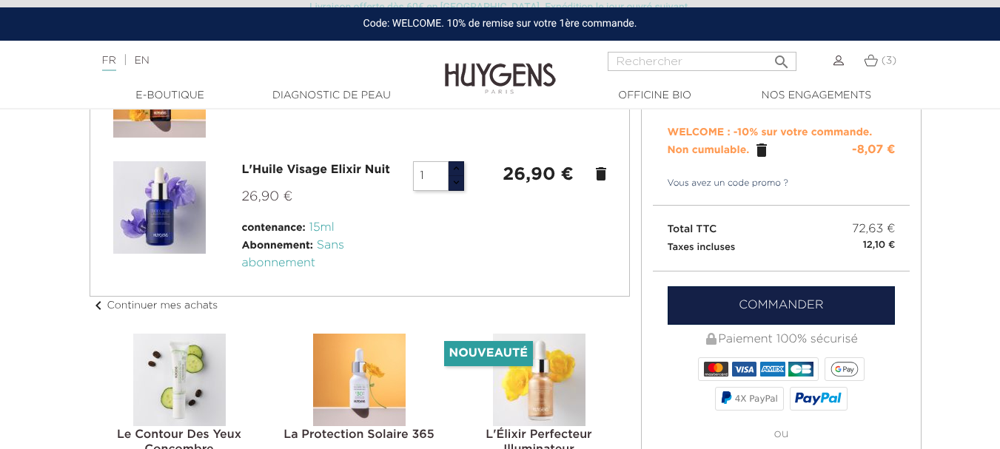
click at [808, 303] on link "Commander" at bounding box center [782, 305] width 228 height 38
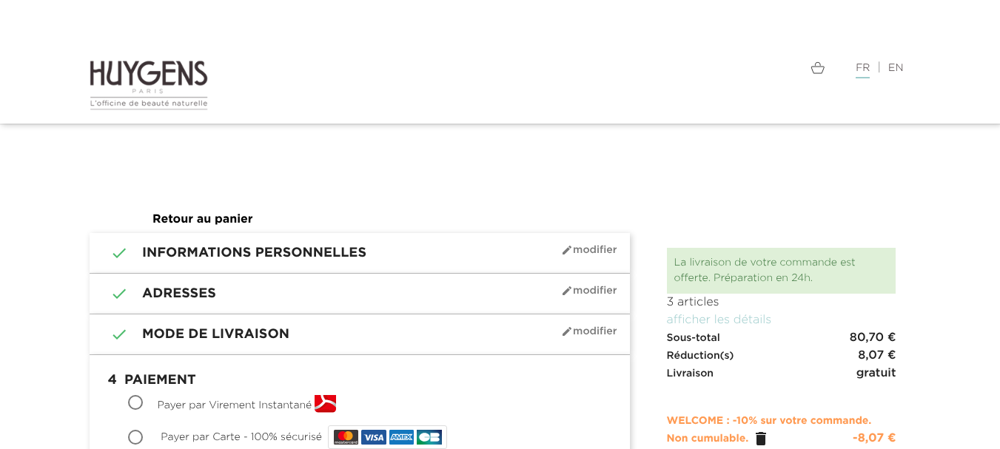
click at [139, 437] on input "Payer par Carte - 100% sécurisé" at bounding box center [137, 438] width 15 height 15
radio input "true"
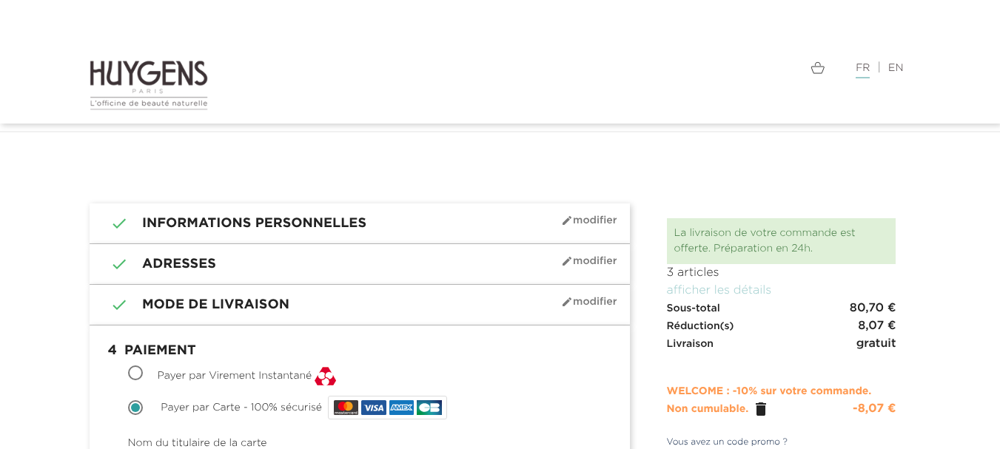
scroll to position [393, 0]
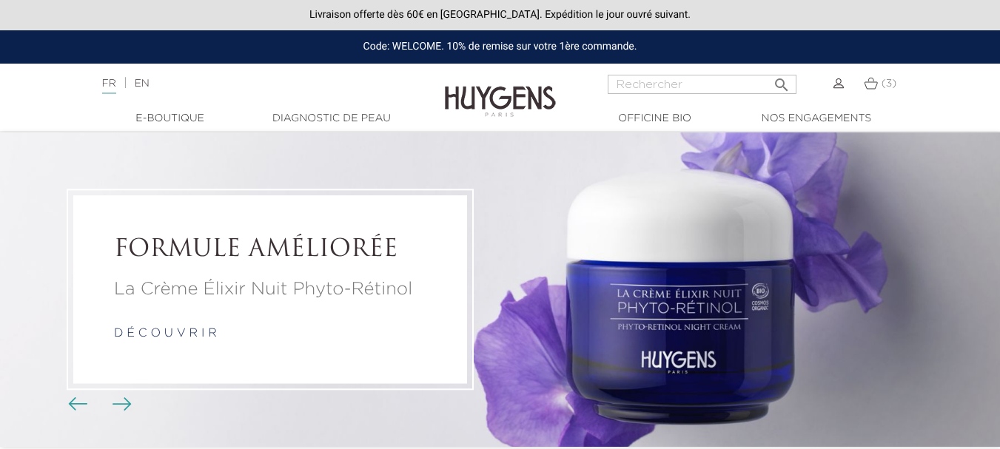
click at [841, 88] on img at bounding box center [838, 83] width 10 height 10
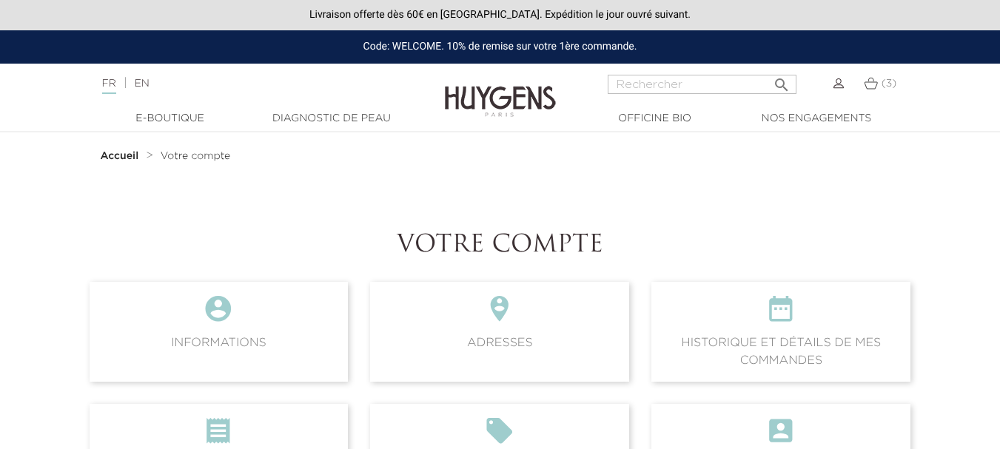
click at [824, 339] on span " Historique et détails de mes commandes" at bounding box center [780, 331] width 259 height 99
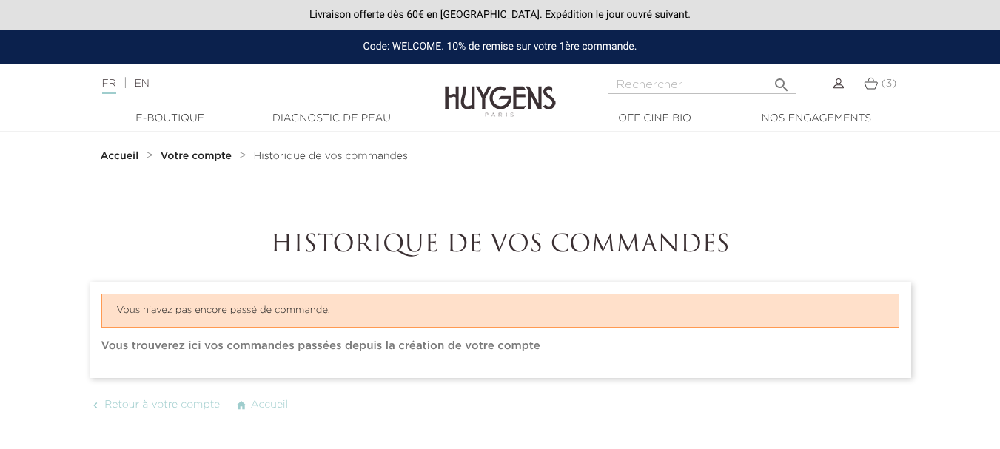
click at [880, 81] on link "(3)" at bounding box center [880, 84] width 33 height 12
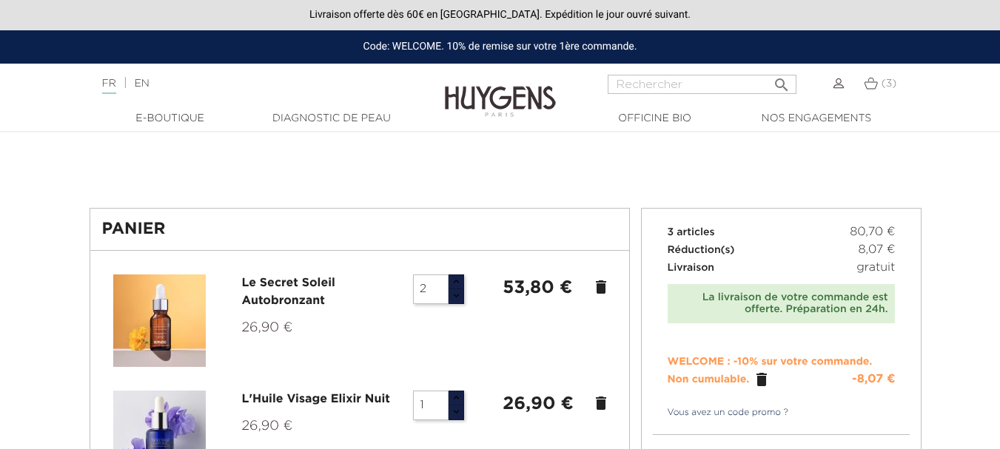
scroll to position [393, 0]
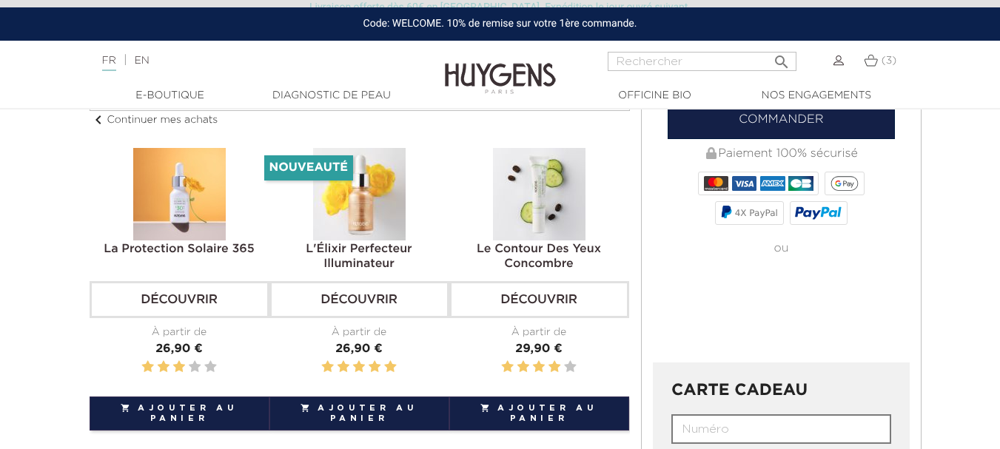
click at [776, 131] on link "Commander" at bounding box center [782, 120] width 228 height 38
